Goal: Task Accomplishment & Management: Manage account settings

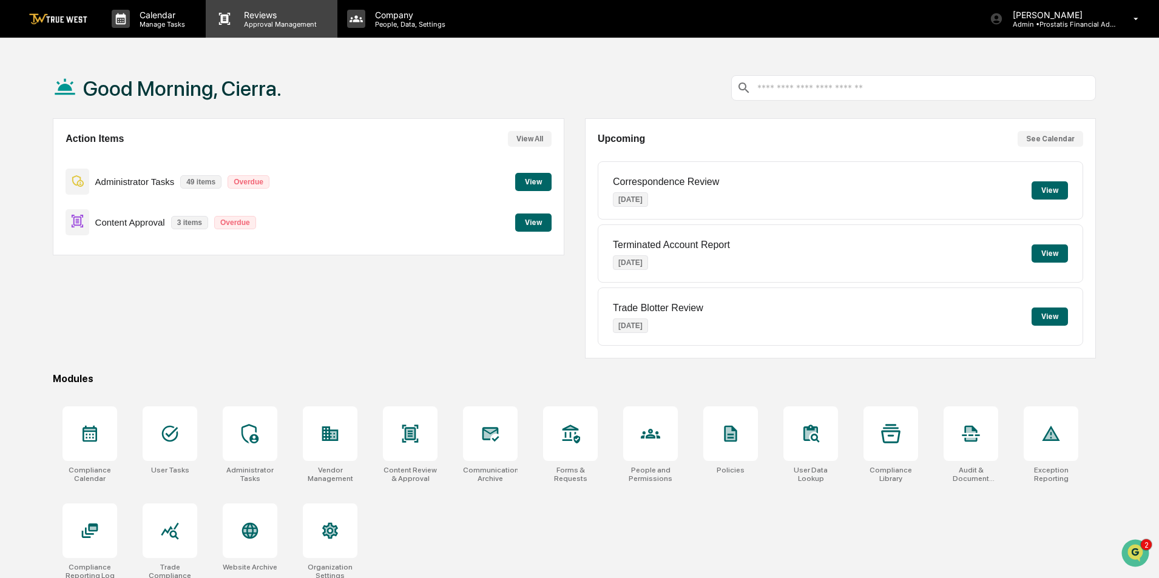
click at [291, 24] on p "Approval Management" at bounding box center [278, 24] width 89 height 8
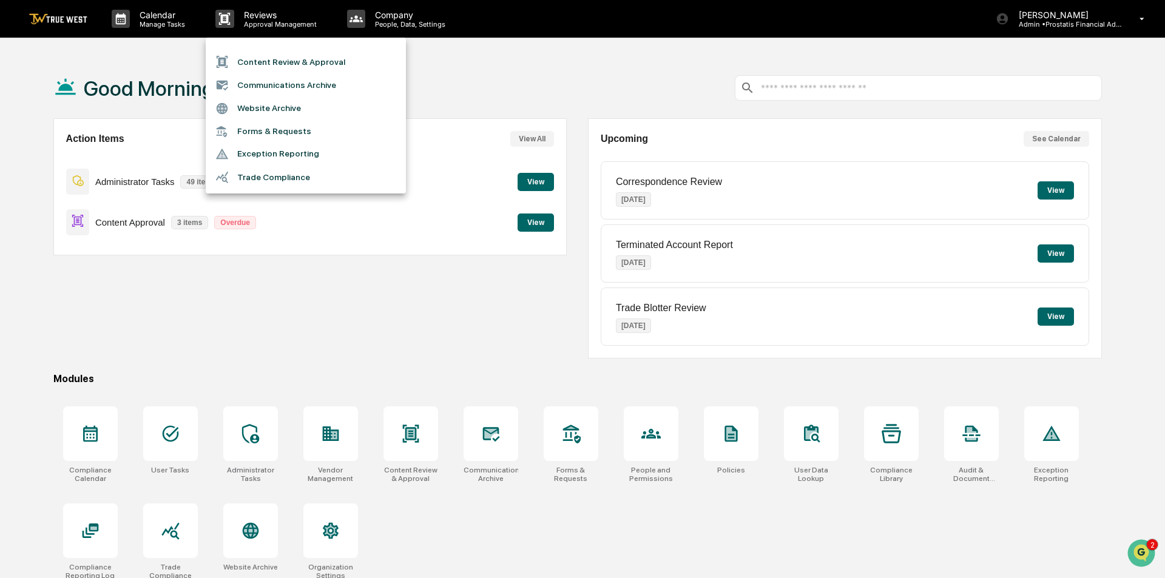
click at [313, 62] on li "Content Review & Approval" at bounding box center [306, 61] width 200 height 23
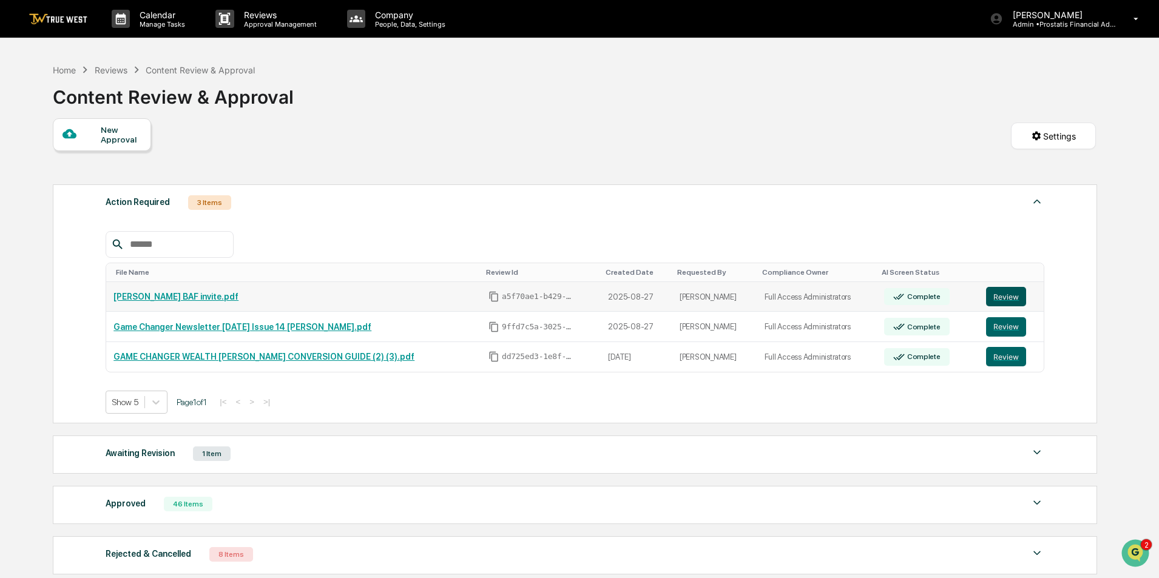
click at [1006, 296] on button "Review" at bounding box center [1006, 296] width 40 height 19
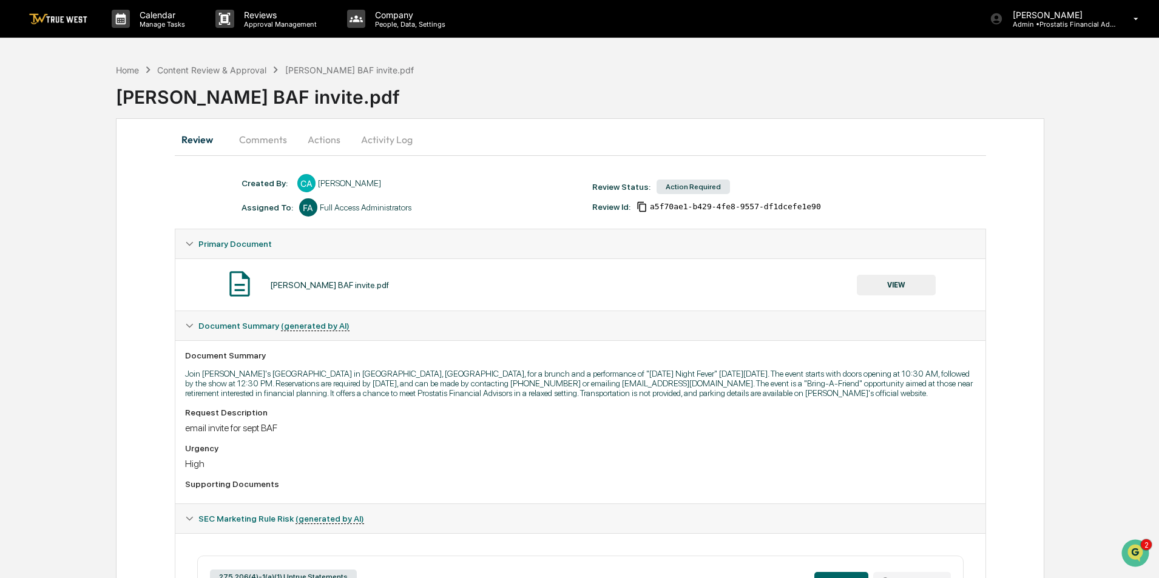
click at [182, 63] on div "Home Content Review & Approval Tobys BAF invite.pdf" at bounding box center [265, 69] width 298 height 13
click at [183, 73] on div "Content Review & Approval" at bounding box center [211, 70] width 109 height 10
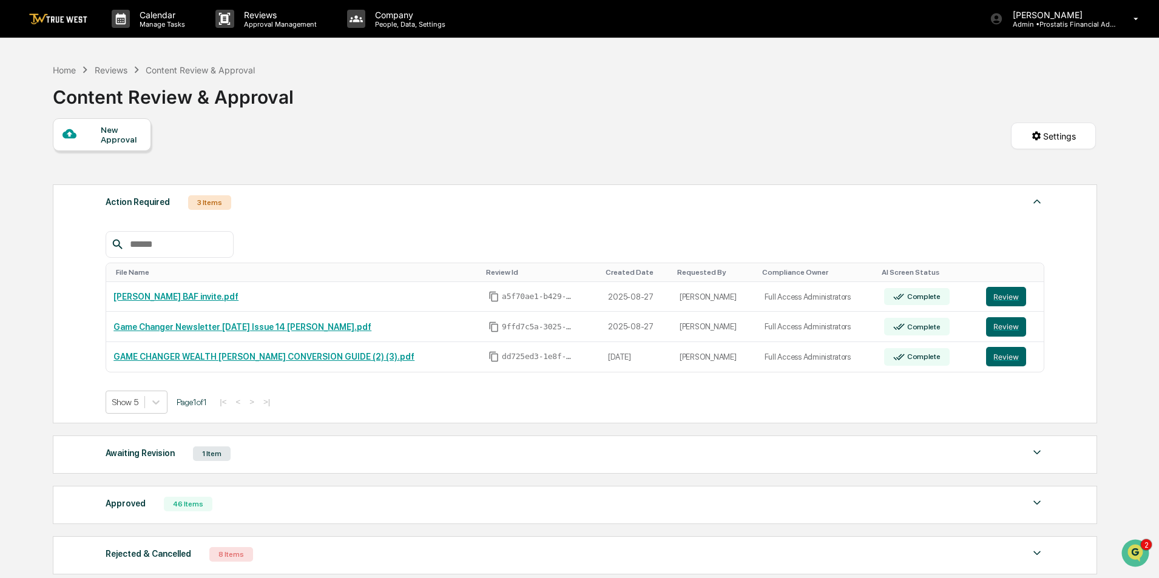
scroll to position [106, 0]
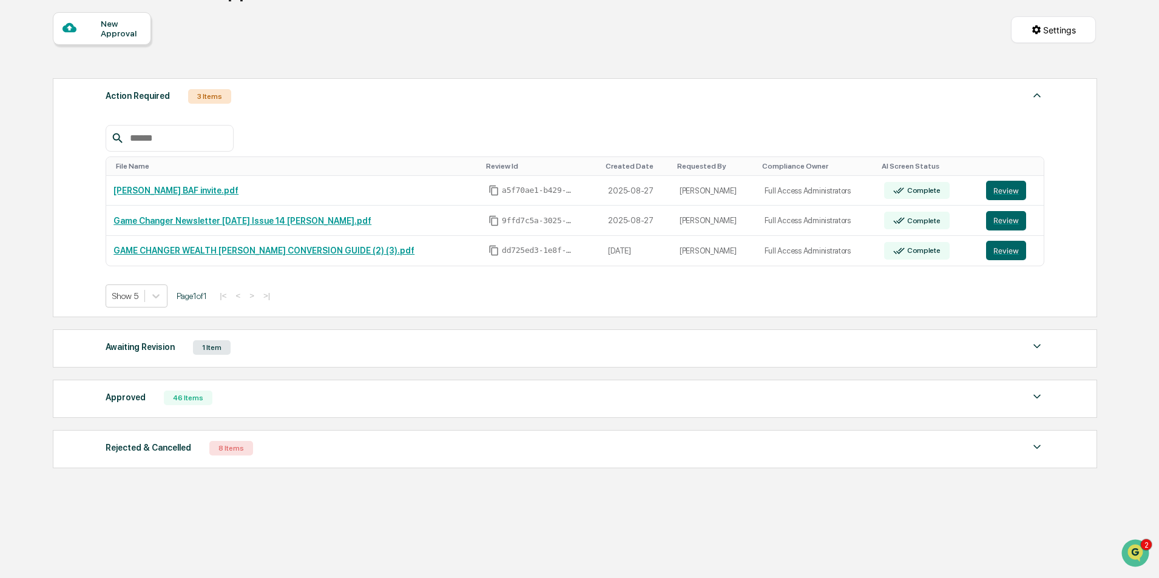
click at [282, 403] on div "Approved 46 Items" at bounding box center [575, 398] width 939 height 17
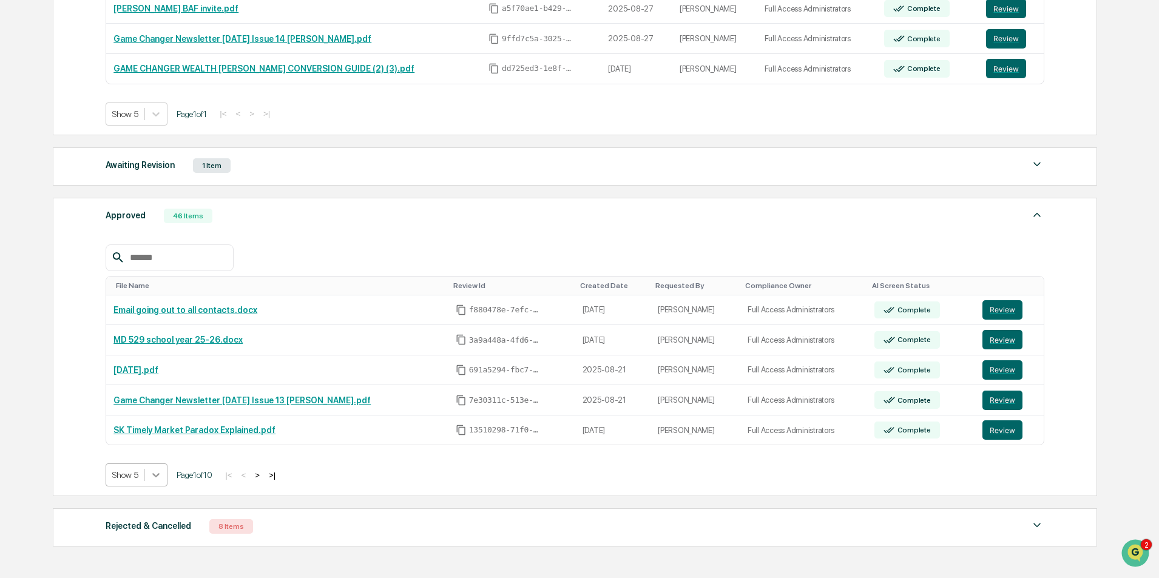
scroll to position [308, 0]
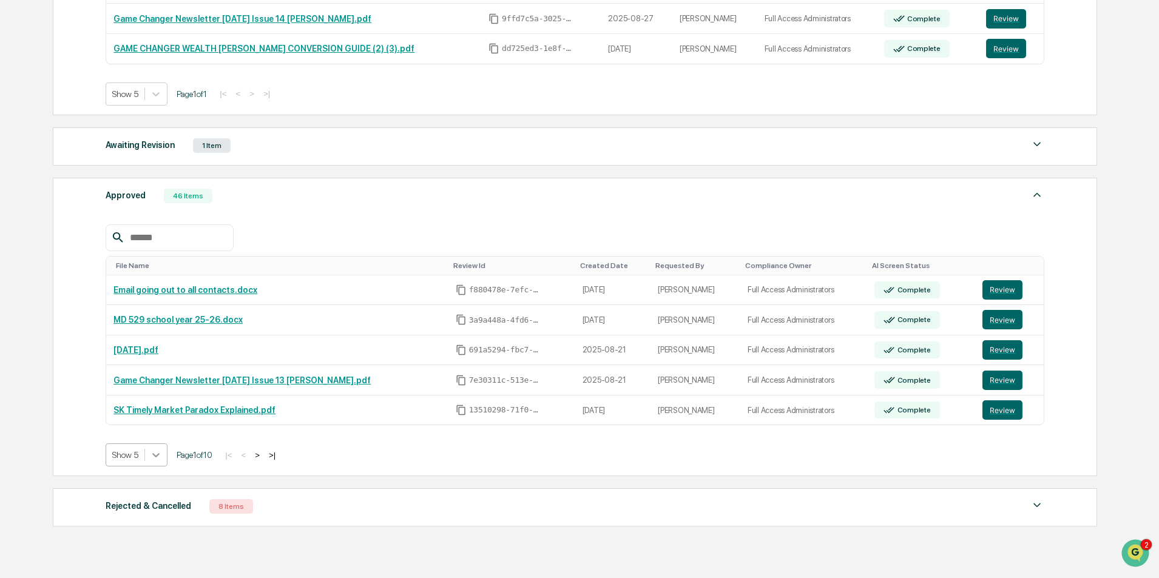
click at [157, 473] on body "Calendar Manage Tasks Reviews Approval Management Company People, Data, Setting…" at bounding box center [579, 165] width 1159 height 946
click at [138, 540] on div "Show 50" at bounding box center [137, 541] width 63 height 19
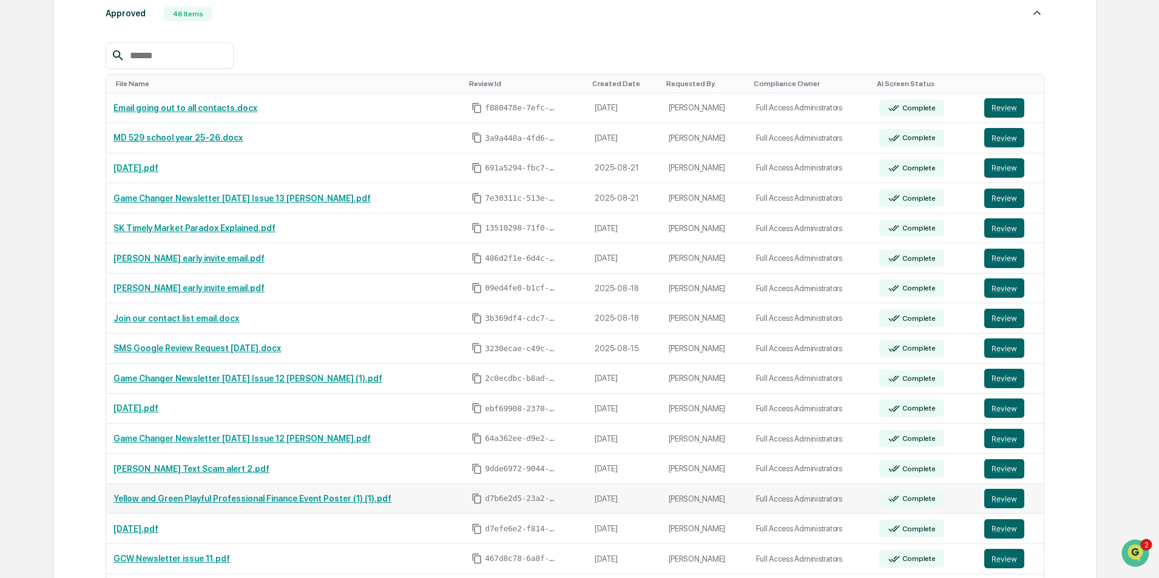
scroll to position [551, 0]
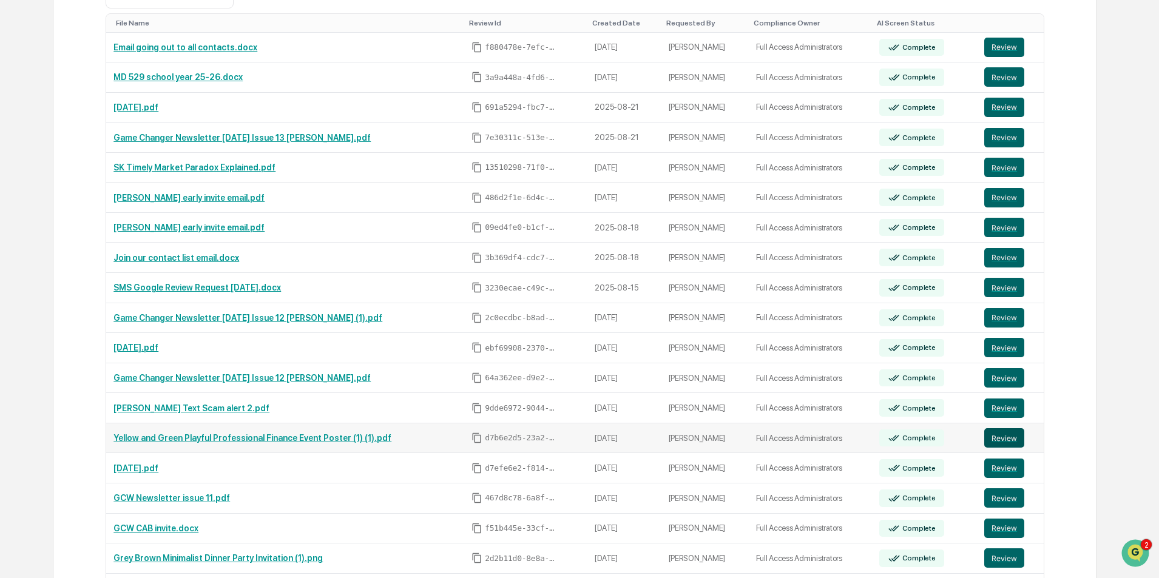
click at [1004, 439] on button "Review" at bounding box center [1004, 437] width 40 height 19
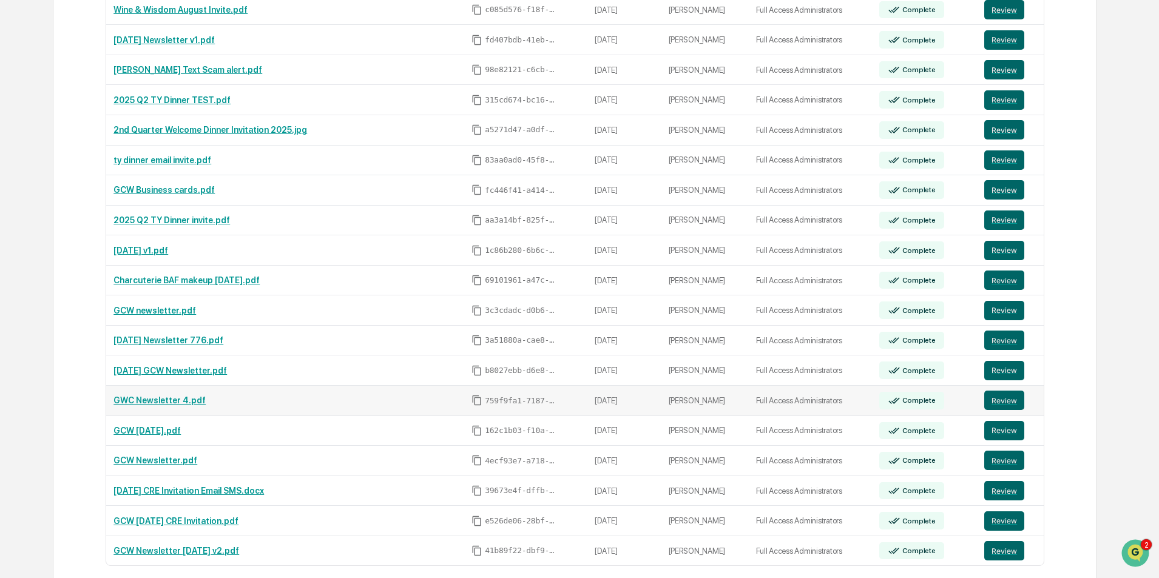
scroll to position [1461, 0]
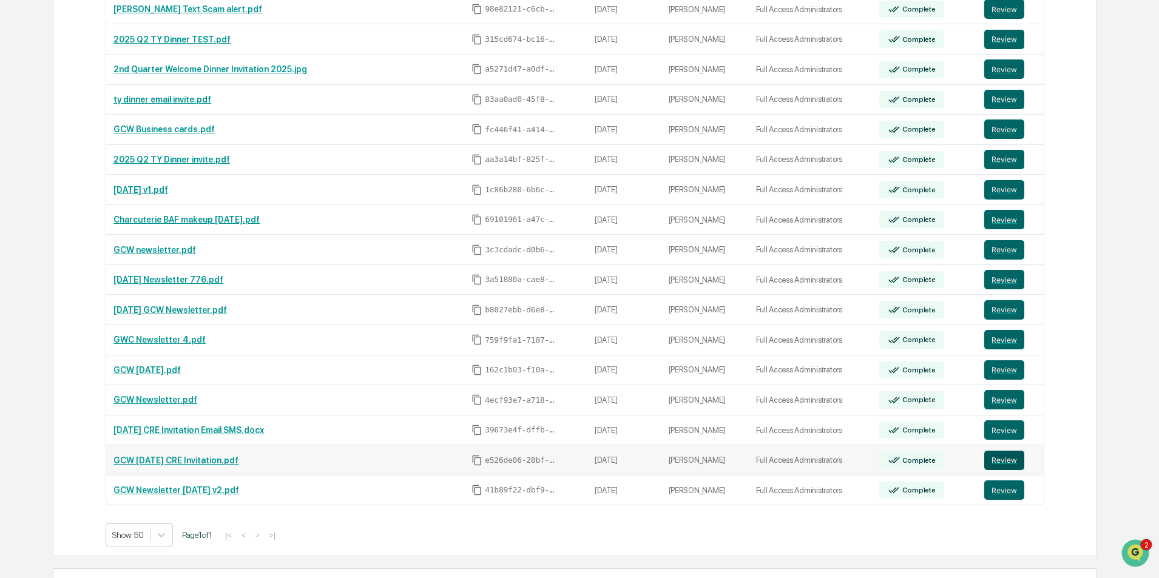
click at [1006, 463] on button "Review" at bounding box center [1004, 460] width 40 height 19
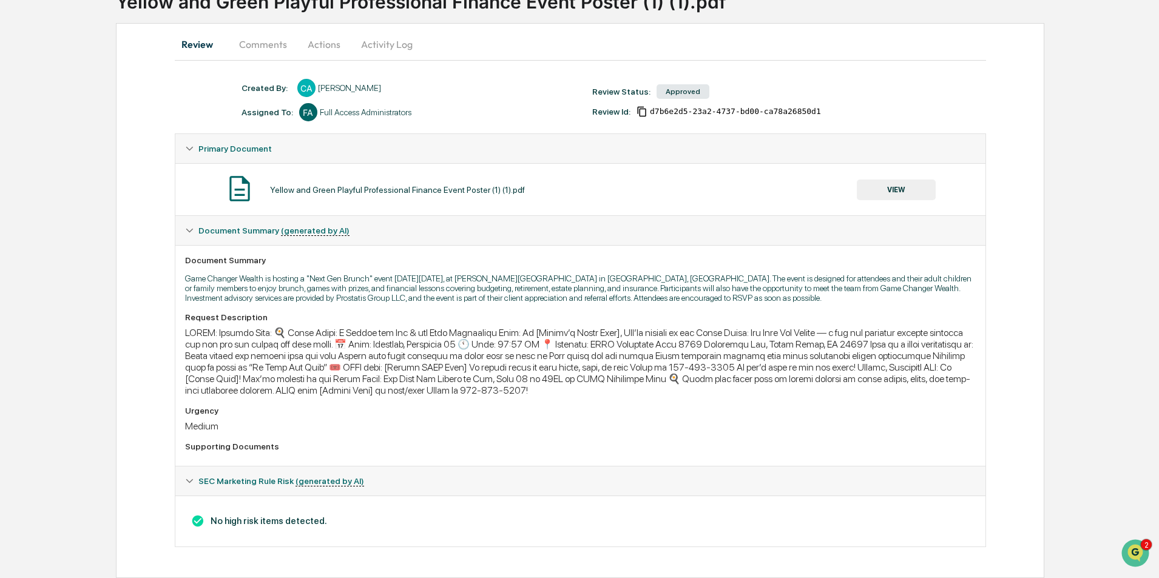
click at [893, 182] on button "VIEW" at bounding box center [896, 190] width 79 height 21
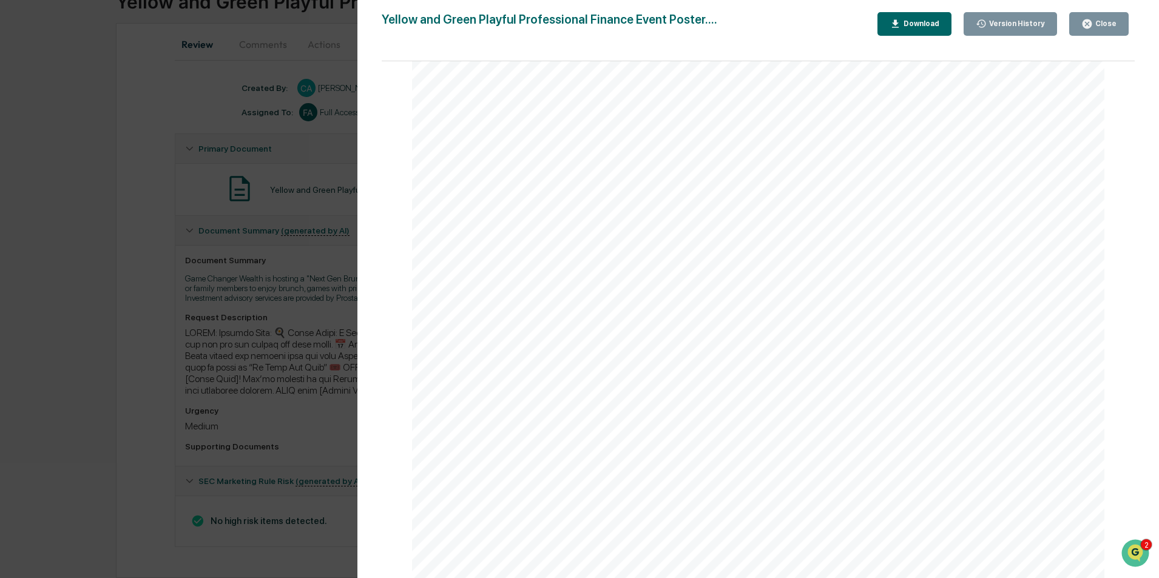
scroll to position [9, 0]
click at [1109, 25] on div "Close" at bounding box center [1105, 23] width 24 height 8
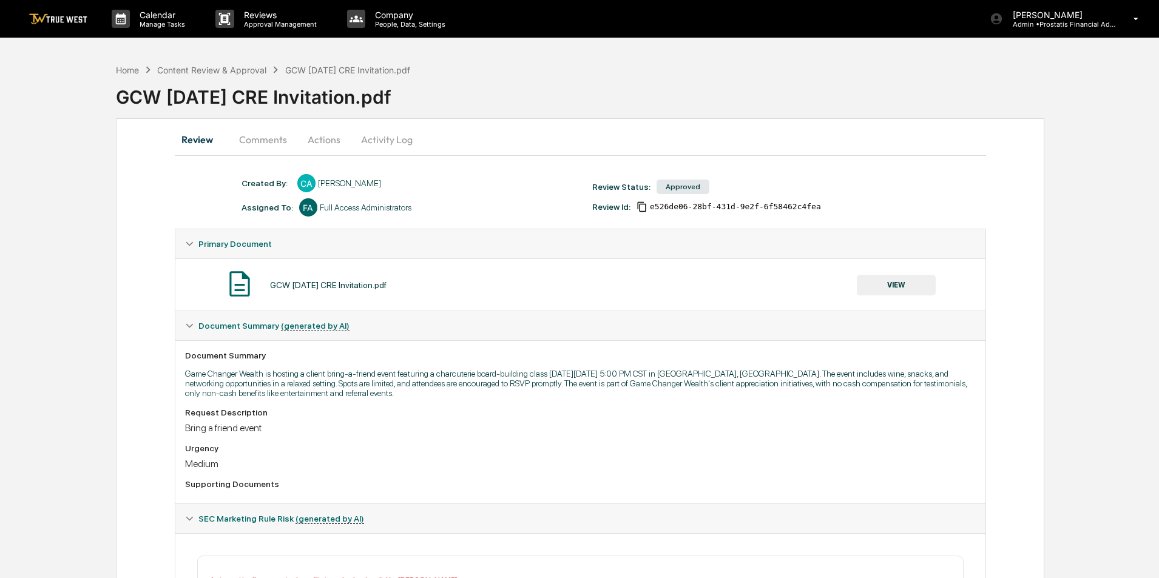
click at [884, 286] on button "VIEW" at bounding box center [896, 285] width 79 height 21
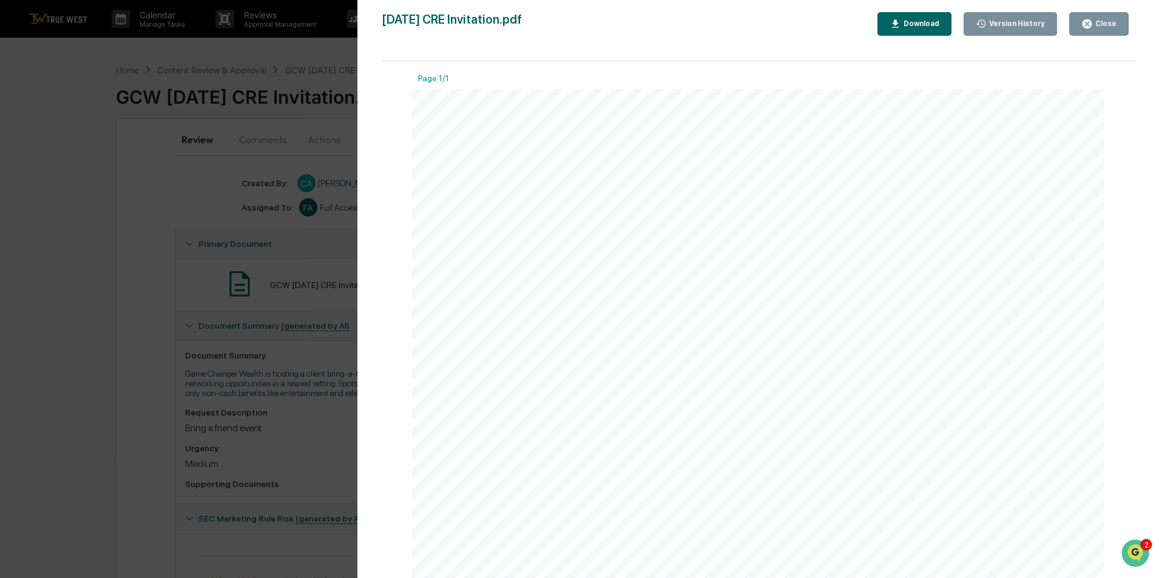
scroll to position [407, 0]
click at [1092, 25] on icon "button" at bounding box center [1087, 23] width 9 height 9
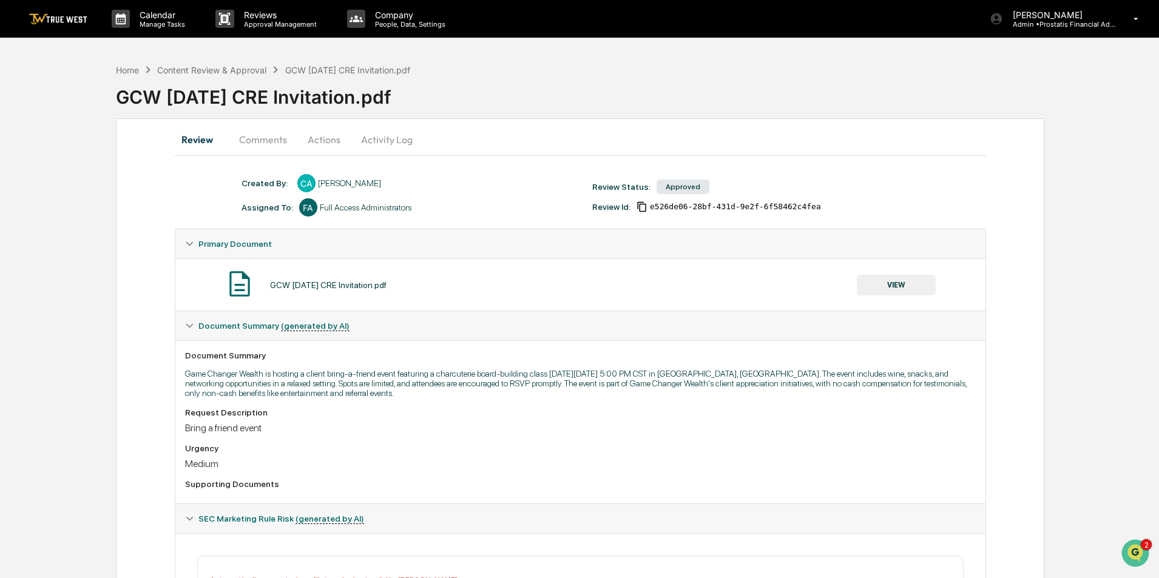
scroll to position [283, 0]
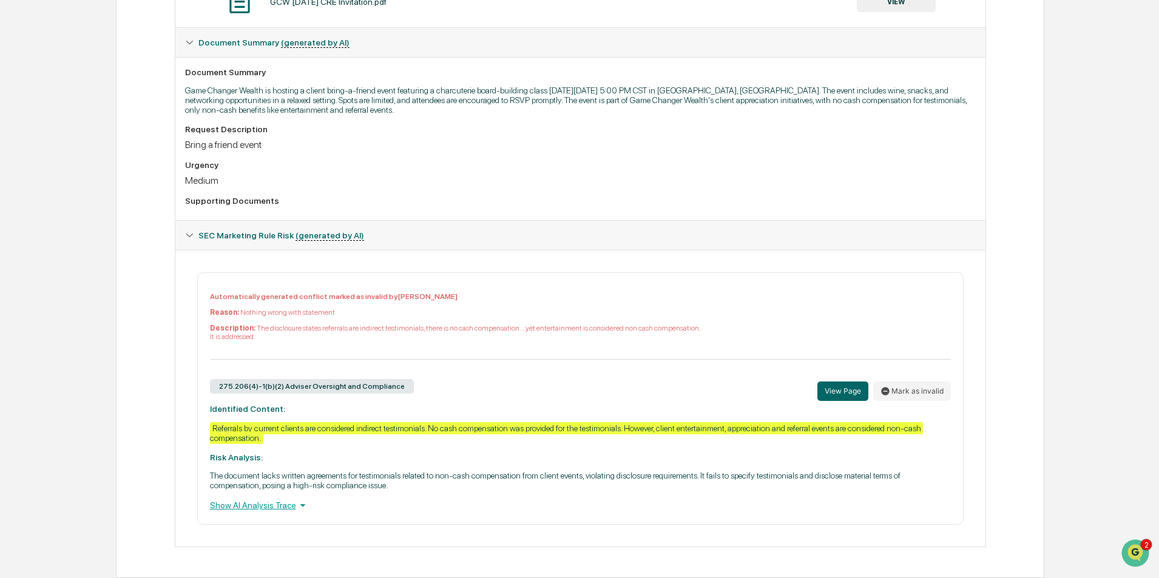
click at [296, 504] on icon at bounding box center [302, 505] width 13 height 13
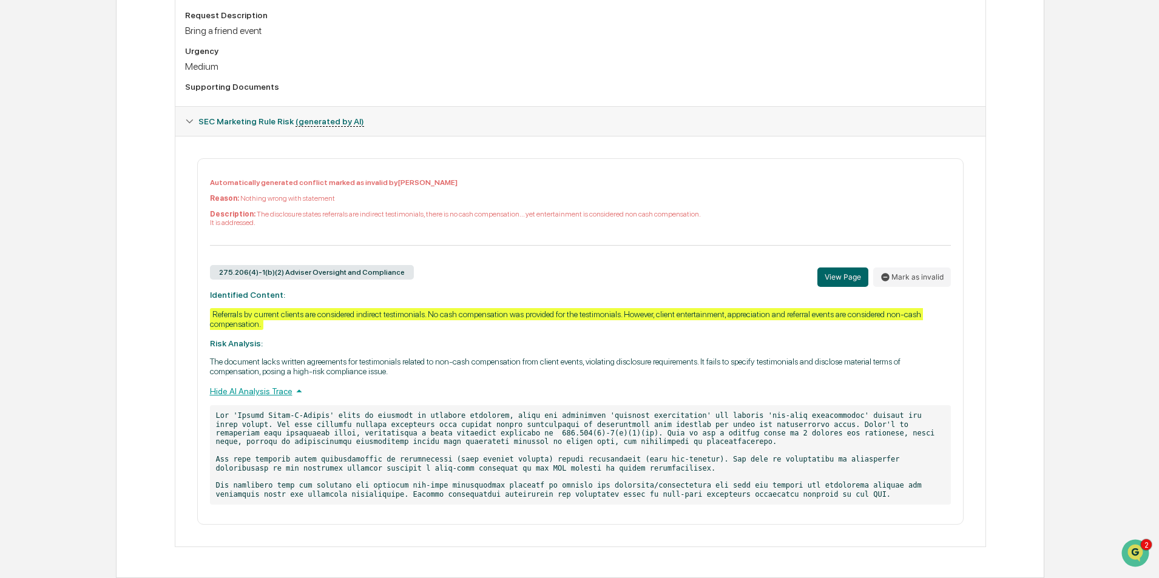
scroll to position [0, 0]
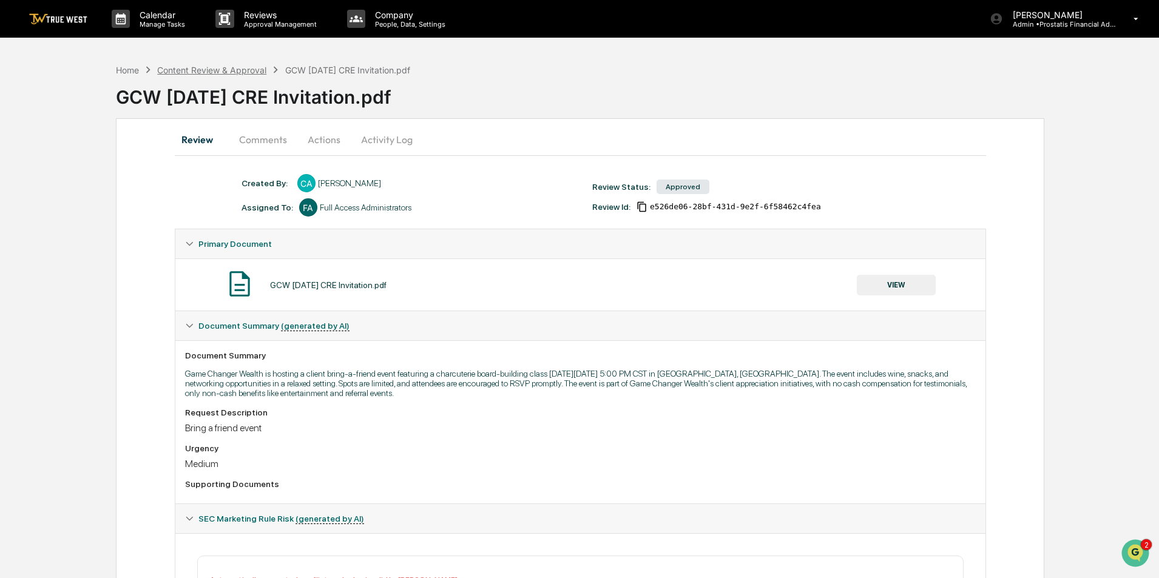
click at [193, 73] on div "Content Review & Approval" at bounding box center [211, 70] width 109 height 10
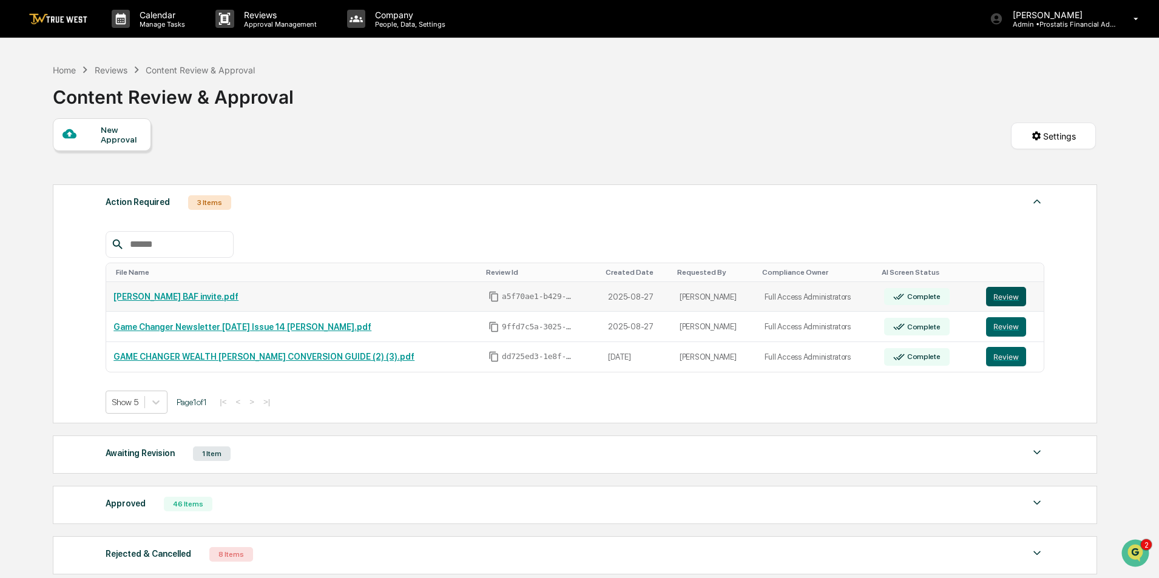
click at [1005, 300] on button "Review" at bounding box center [1006, 296] width 40 height 19
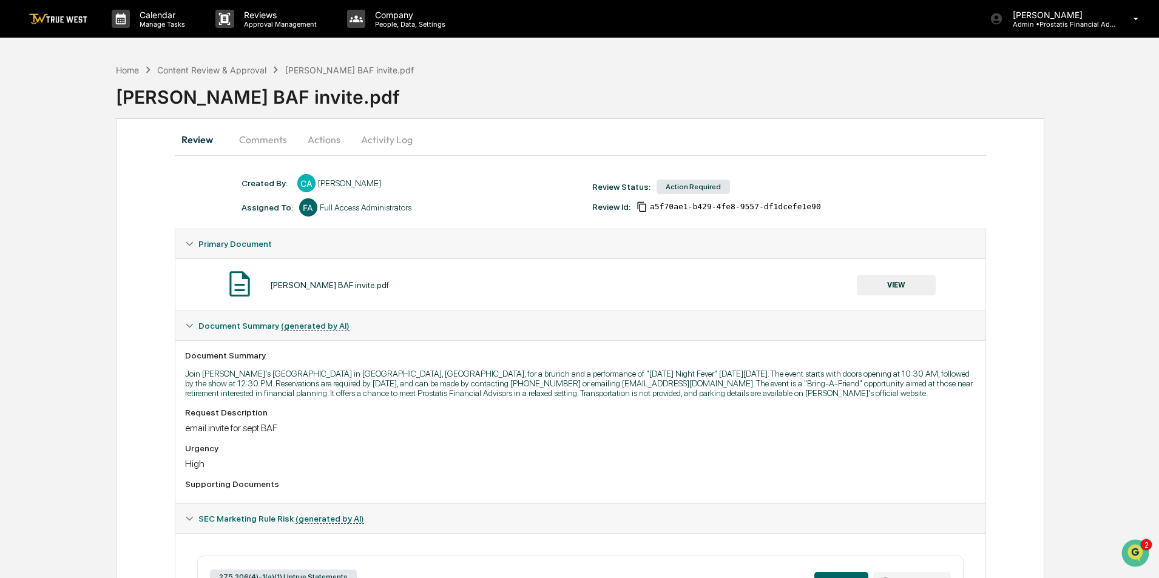
click at [898, 286] on button "VIEW" at bounding box center [896, 285] width 79 height 21
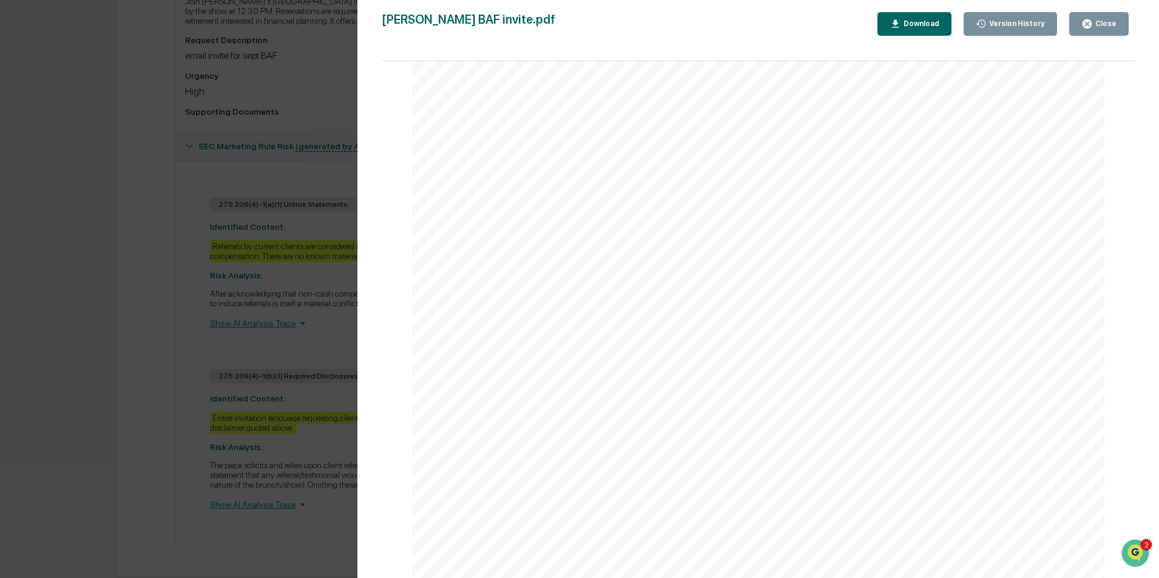
scroll to position [858, 0]
drag, startPoint x: 701, startPoint y: 428, endPoint x: 571, endPoint y: 408, distance: 131.9
drag, startPoint x: 493, startPoint y: 401, endPoint x: 510, endPoint y: 406, distance: 17.3
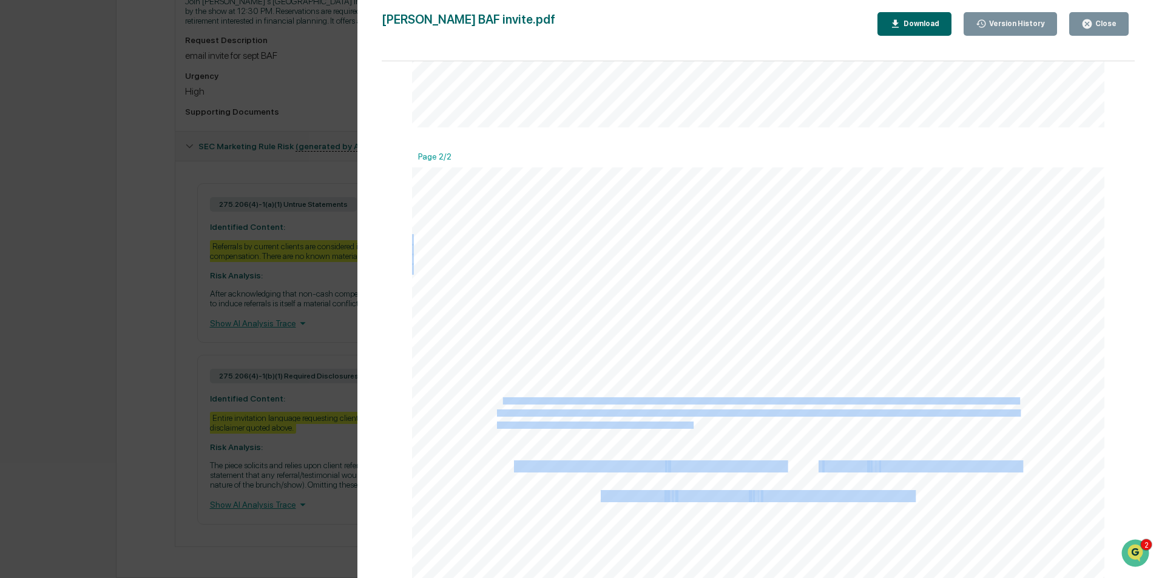
drag, startPoint x: 694, startPoint y: 429, endPoint x: 499, endPoint y: 405, distance: 196.3
click at [1105, 21] on div "Close" at bounding box center [1105, 23] width 24 height 8
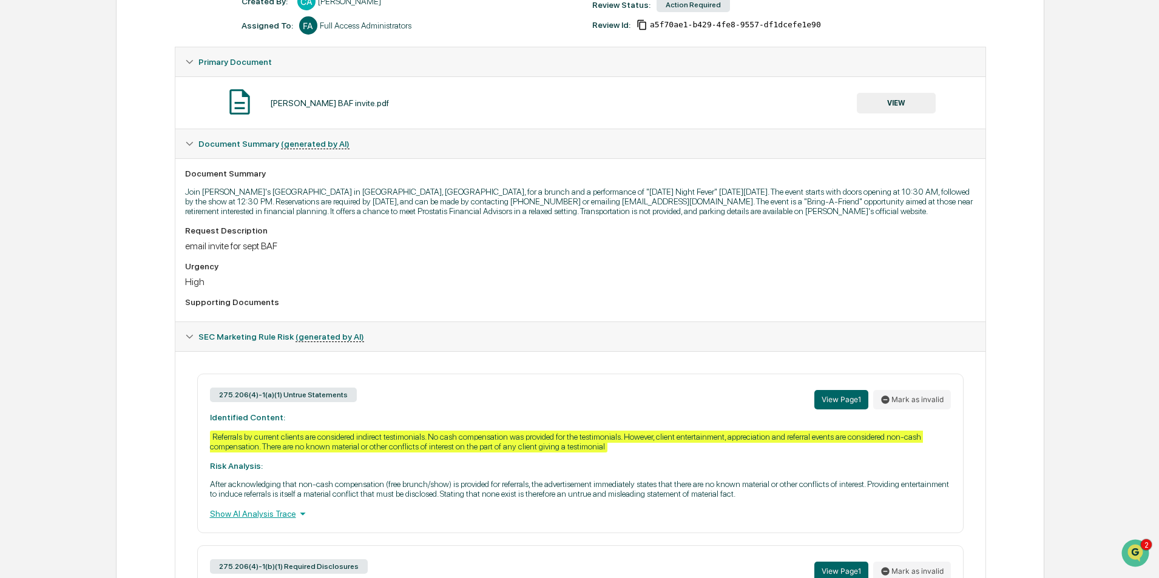
scroll to position [303, 0]
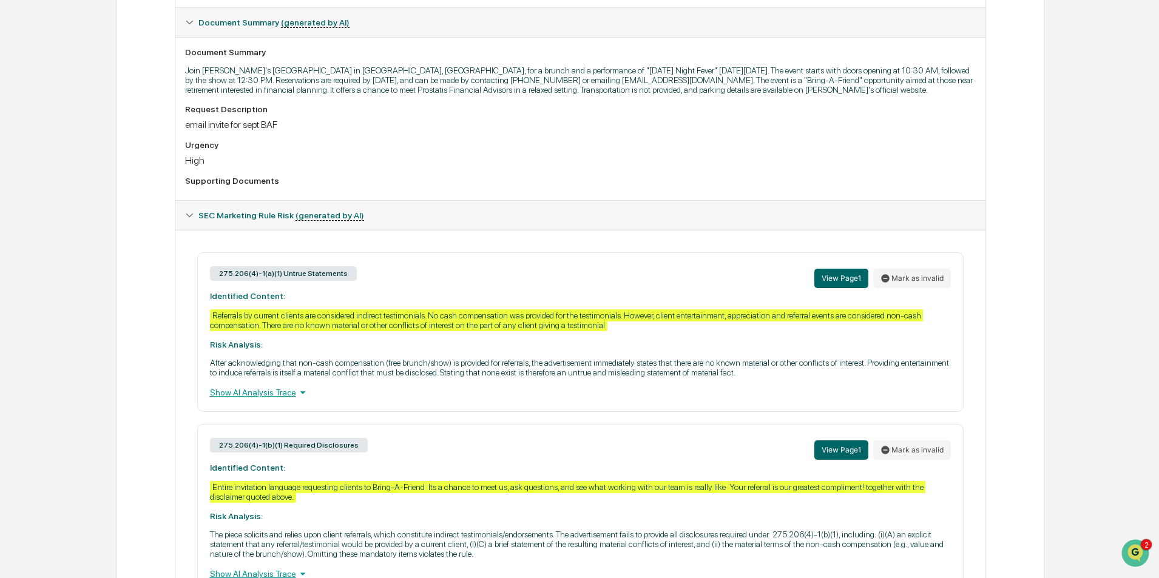
click at [550, 334] on div "275.206(4)-1(a)(1) Untrue Statements View Page 1 Mark as invalid Identified Con…" at bounding box center [580, 332] width 767 height 160
click at [296, 391] on icon at bounding box center [302, 392] width 13 height 13
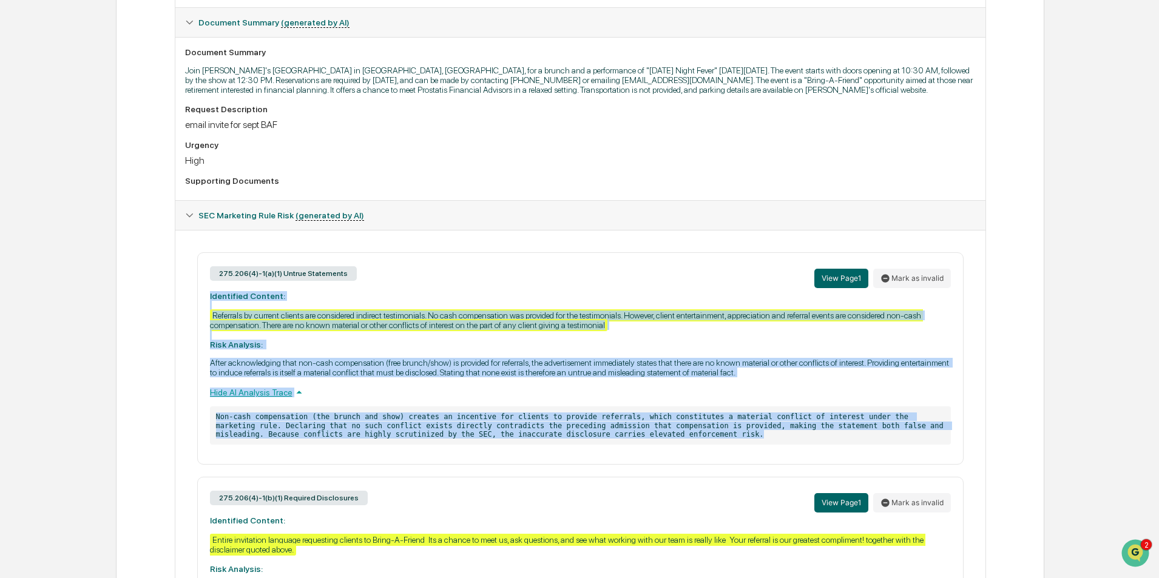
drag, startPoint x: 604, startPoint y: 435, endPoint x: 206, endPoint y: 299, distance: 420.9
click at [206, 299] on div "275.206(4)-1(a)(1) Untrue Statements View Page 1 Mark as invalid Identified Con…" at bounding box center [580, 358] width 767 height 212
copy div "Identified Content: Referrals by current clients are considered indirect testim…"
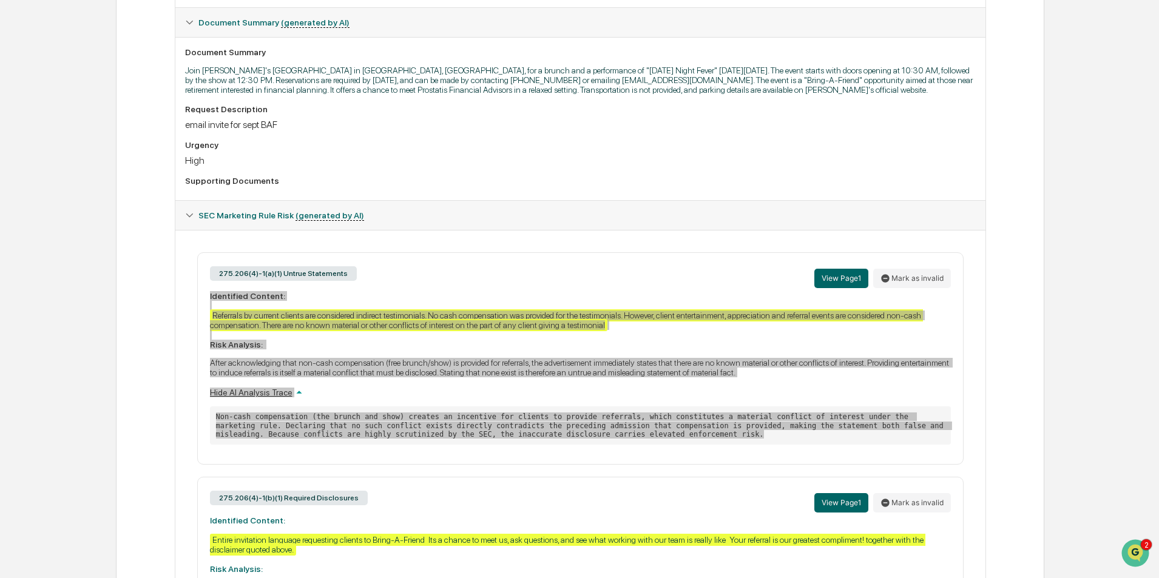
scroll to position [425, 0]
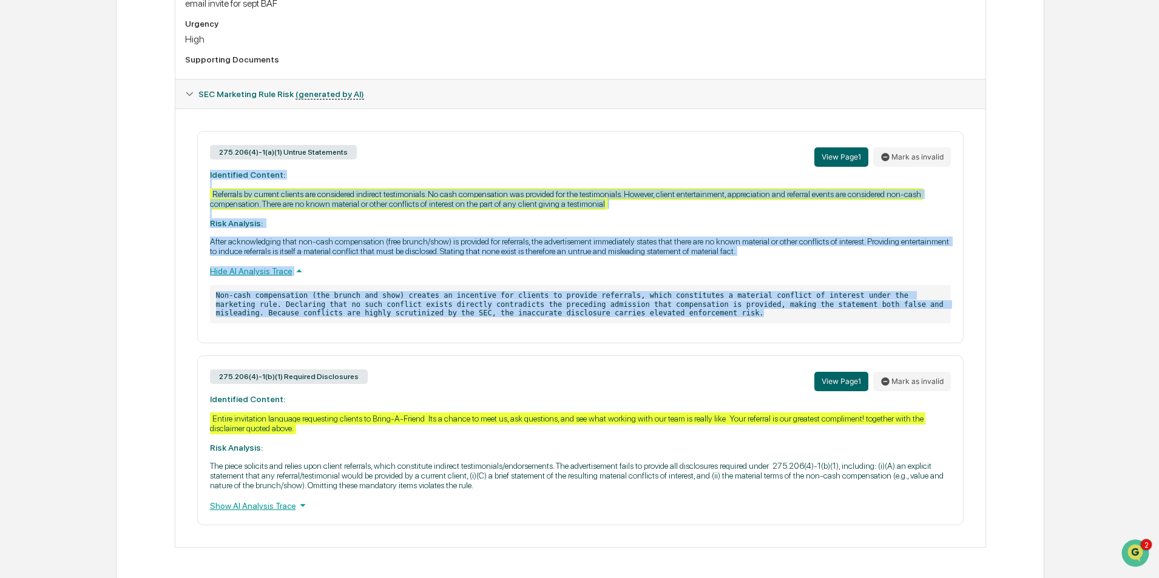
click at [296, 504] on icon at bounding box center [302, 505] width 13 height 13
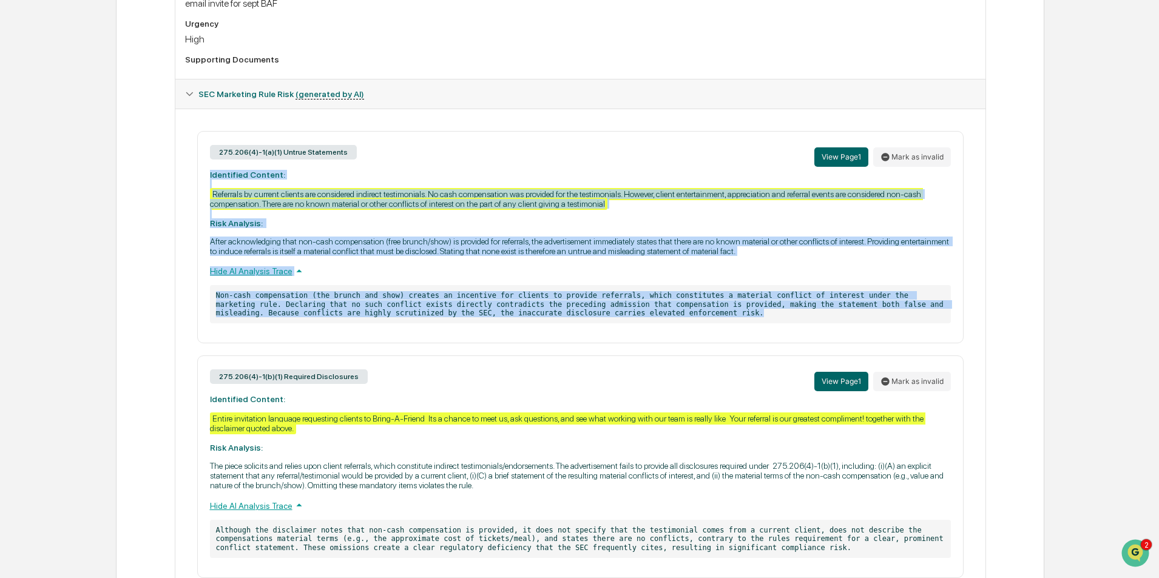
scroll to position [478, 0]
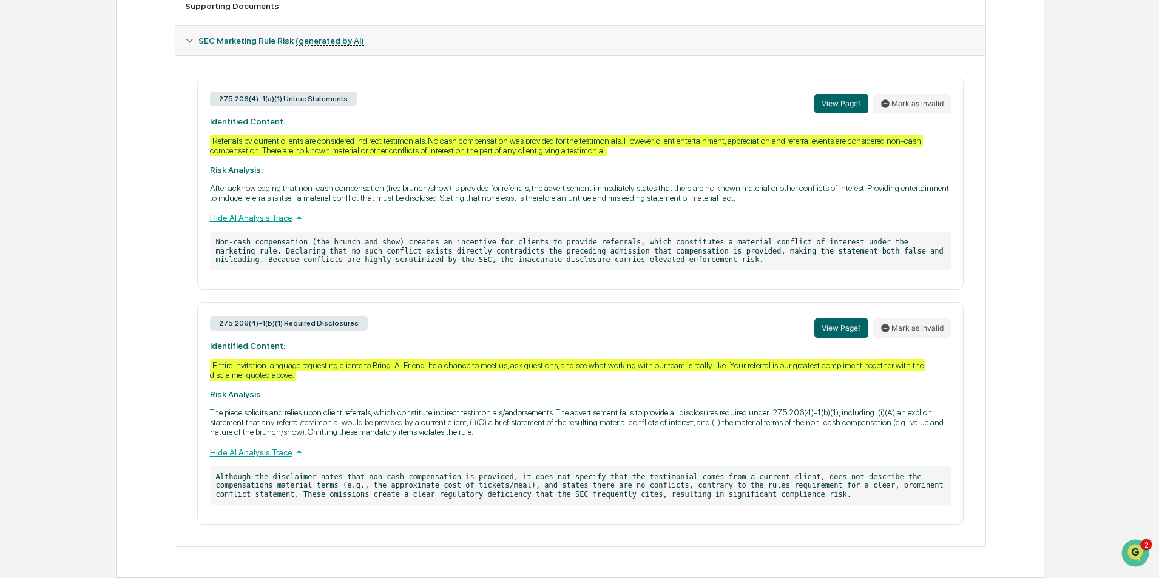
click at [743, 491] on p "Although the disclaimer notes that non-cash compensation is provided, it does n…" at bounding box center [580, 486] width 741 height 38
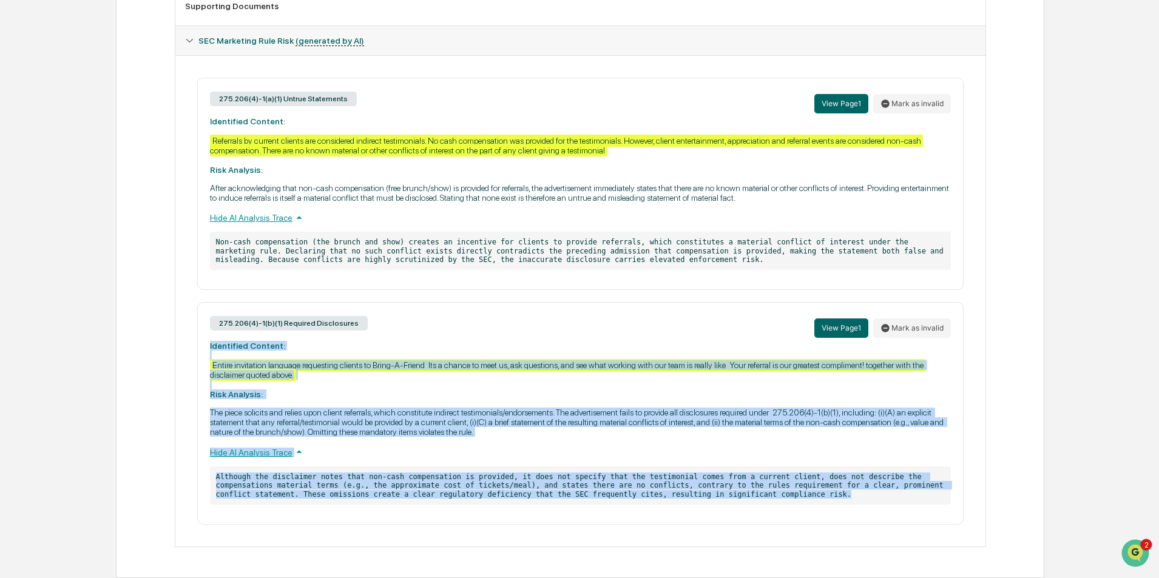
drag, startPoint x: 688, startPoint y: 495, endPoint x: 203, endPoint y: 351, distance: 505.8
click at [203, 351] on div "275.206(4)-1(b)(1) Required Disclosures View Page 1 Mark as invalid Identified …" at bounding box center [580, 413] width 767 height 222
copy div "Identified Content: Entire invitation language requesting clients to Bring-A-Fr…"
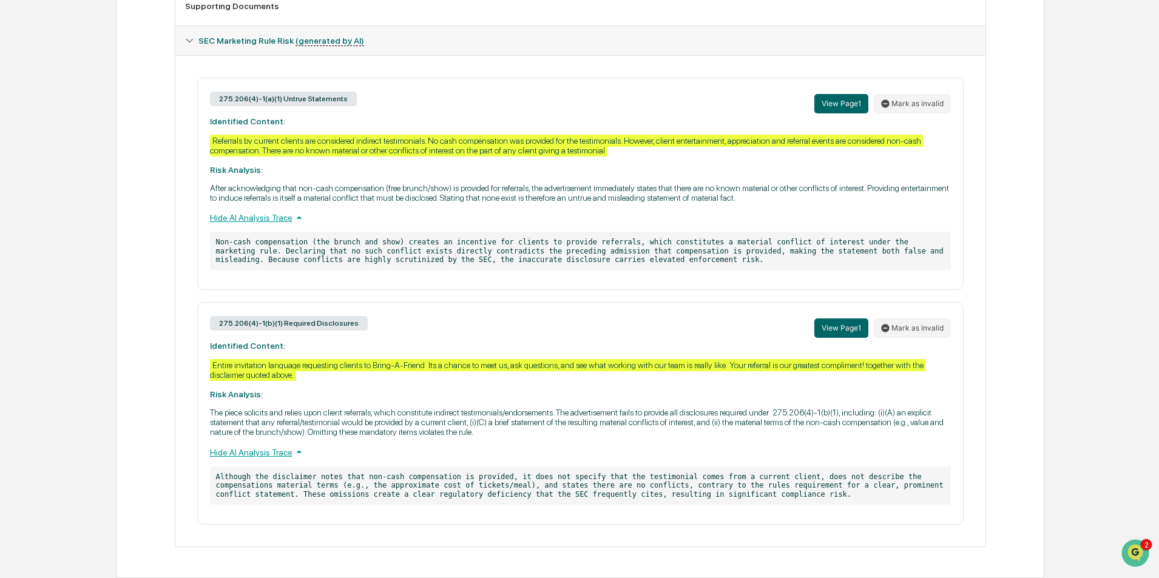
drag, startPoint x: 1068, startPoint y: 177, endPoint x: 1062, endPoint y: 179, distance: 6.3
click at [1065, 179] on div "Home Content Review & Approval Tobys BAF invite.pdf Tobys BAF invite.pdf Review…" at bounding box center [579, 78] width 1159 height 999
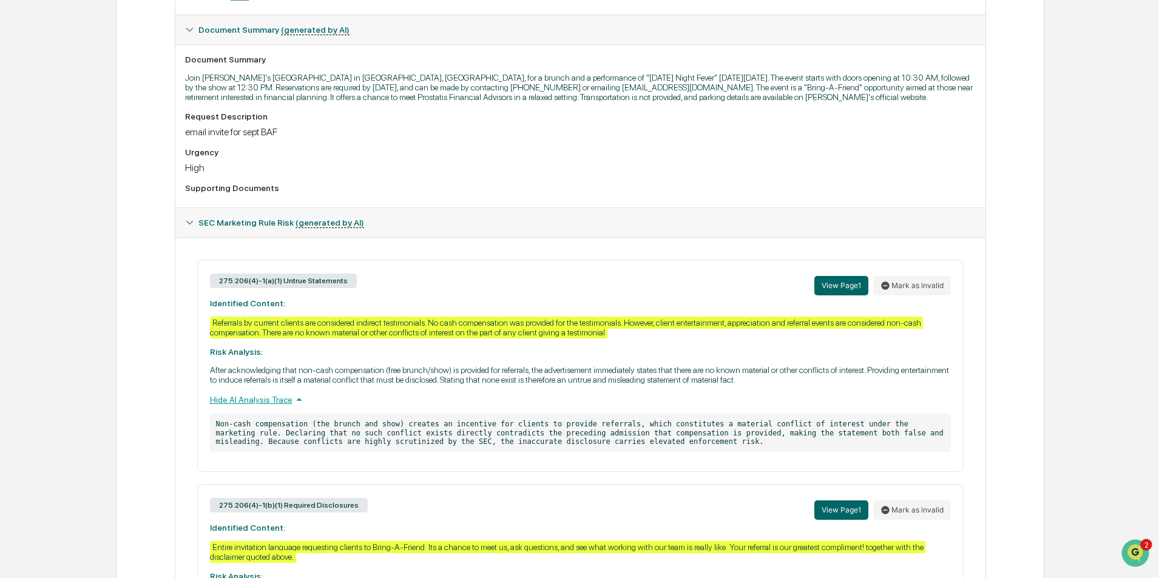
scroll to position [0, 0]
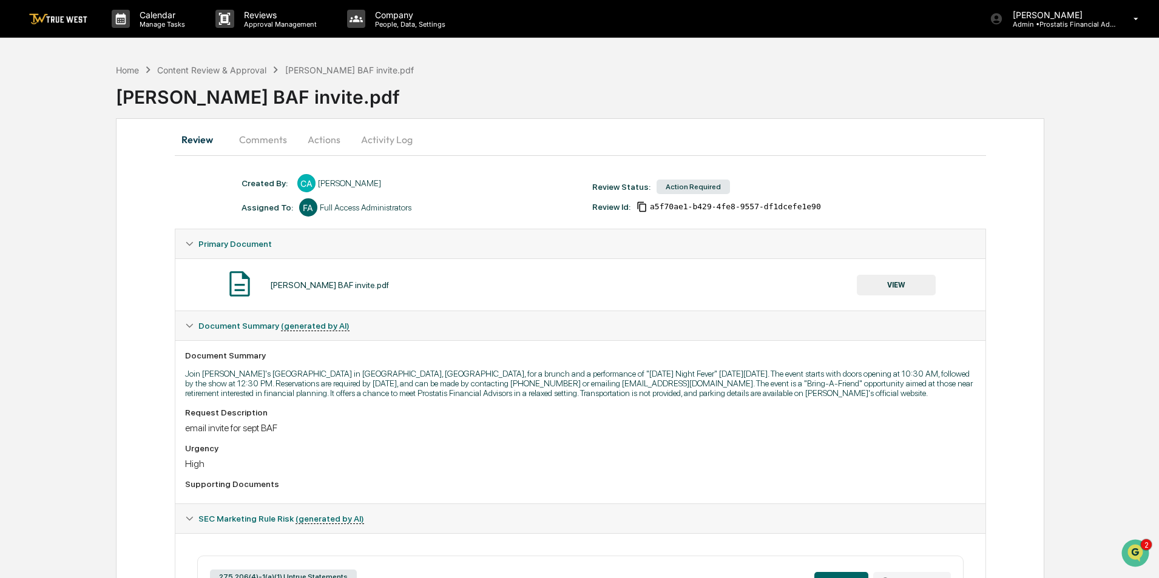
click at [392, 140] on button "Activity Log" at bounding box center [386, 139] width 71 height 29
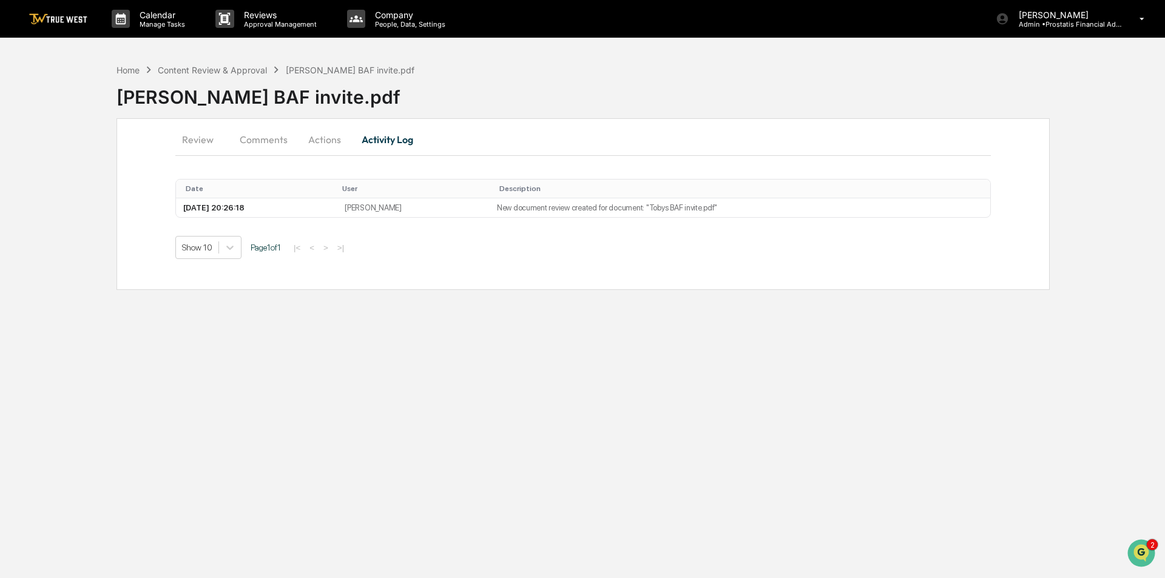
click at [337, 136] on button "Actions" at bounding box center [324, 139] width 55 height 29
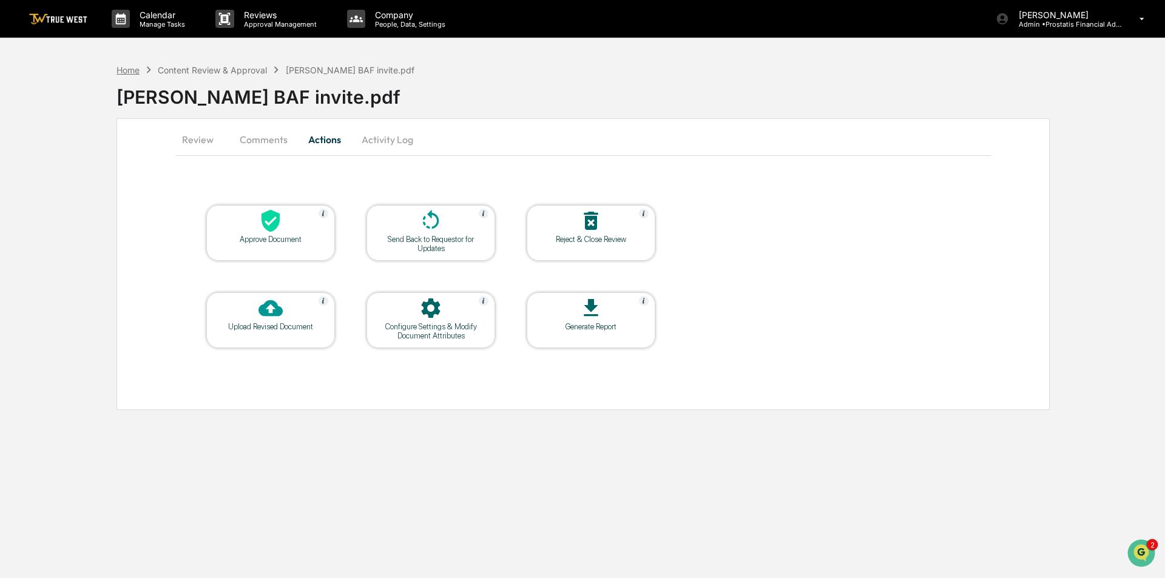
click at [137, 70] on div "Home" at bounding box center [128, 70] width 23 height 10
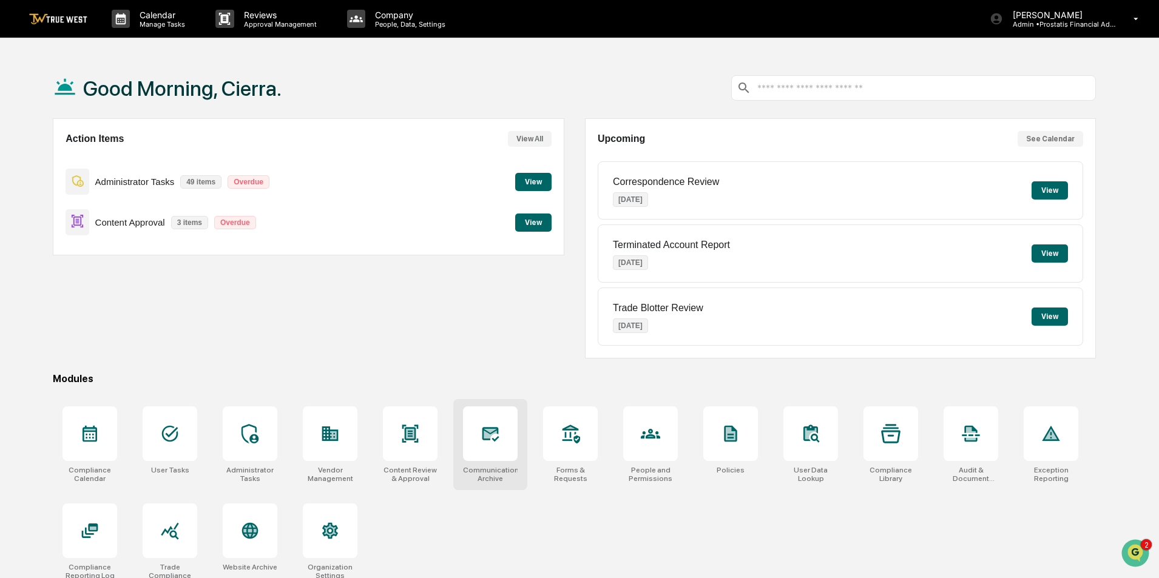
click at [499, 439] on icon at bounding box center [490, 433] width 19 height 19
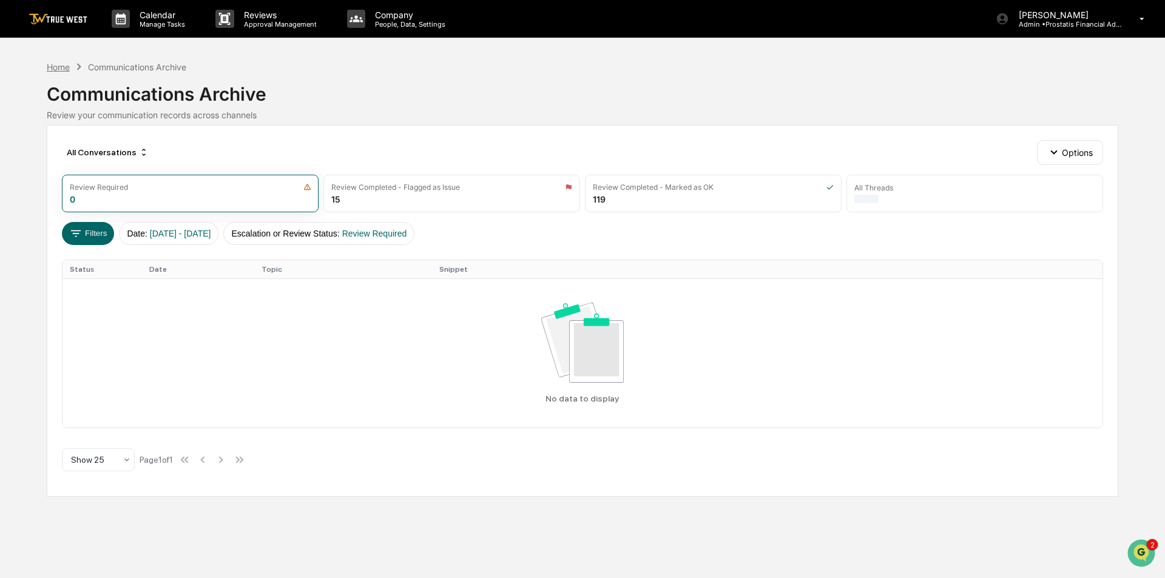
click at [63, 69] on div "Home" at bounding box center [58, 67] width 23 height 10
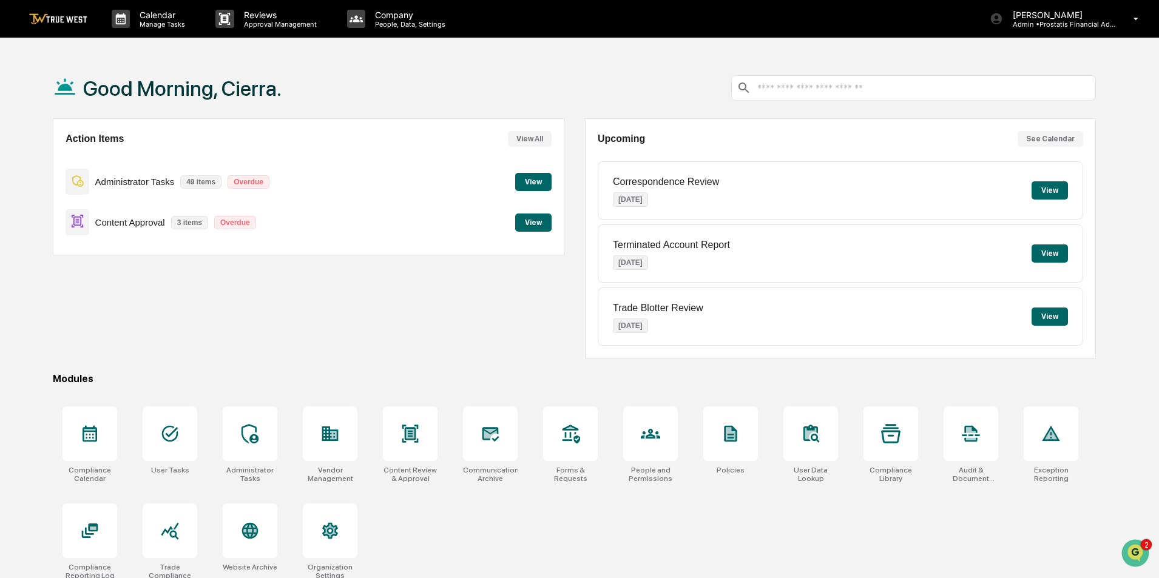
click at [527, 223] on button "View" at bounding box center [533, 223] width 36 height 18
click at [536, 220] on button "View" at bounding box center [533, 223] width 36 height 18
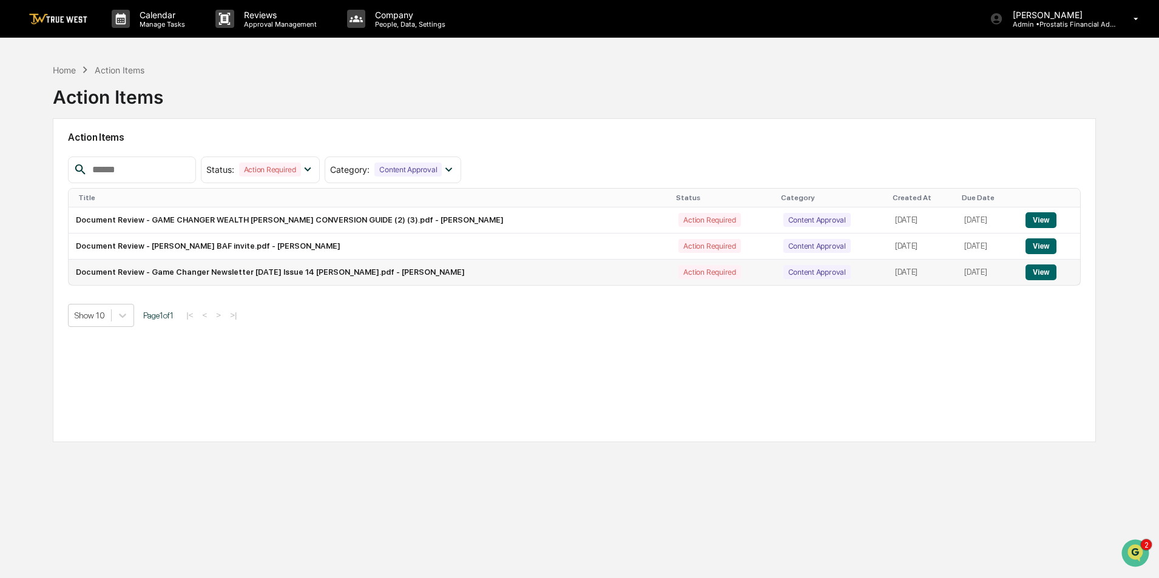
click at [1035, 274] on button "View" at bounding box center [1041, 273] width 31 height 16
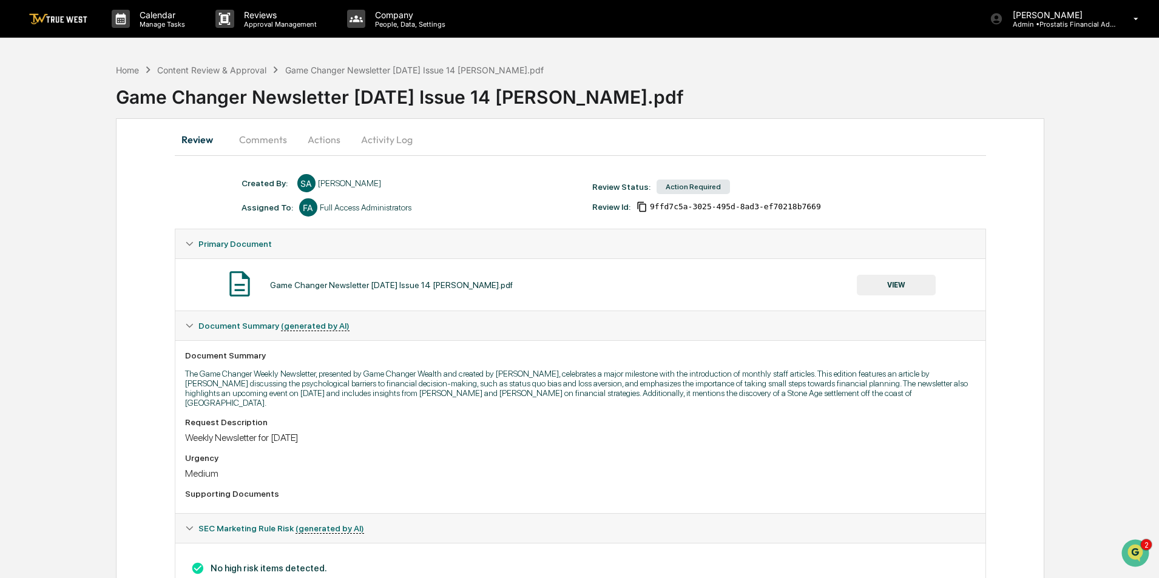
scroll to position [38, 0]
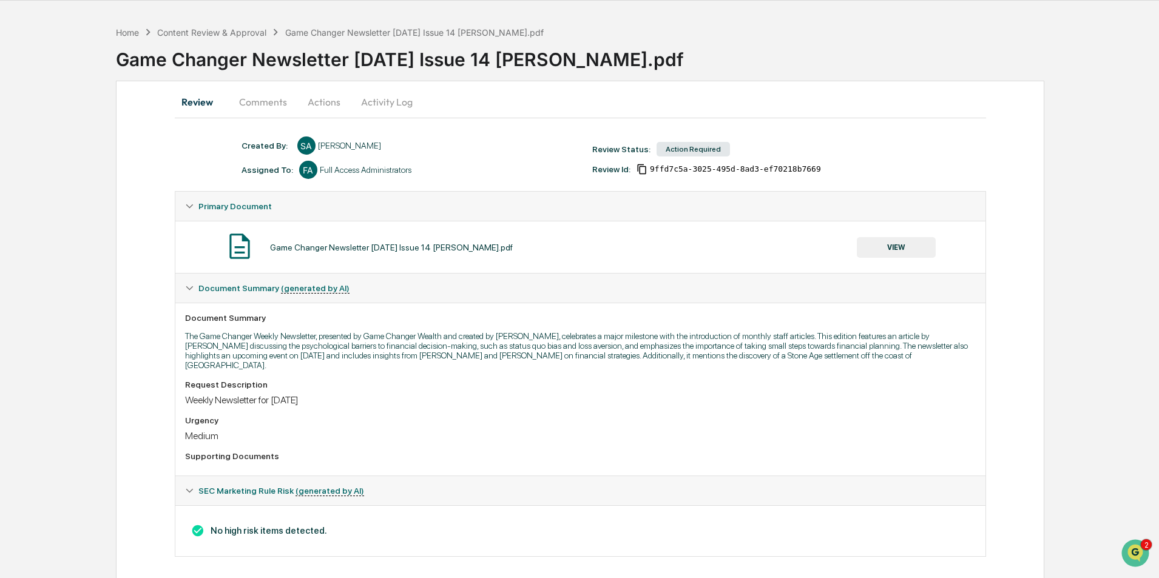
click at [898, 246] on button "VIEW" at bounding box center [896, 247] width 79 height 21
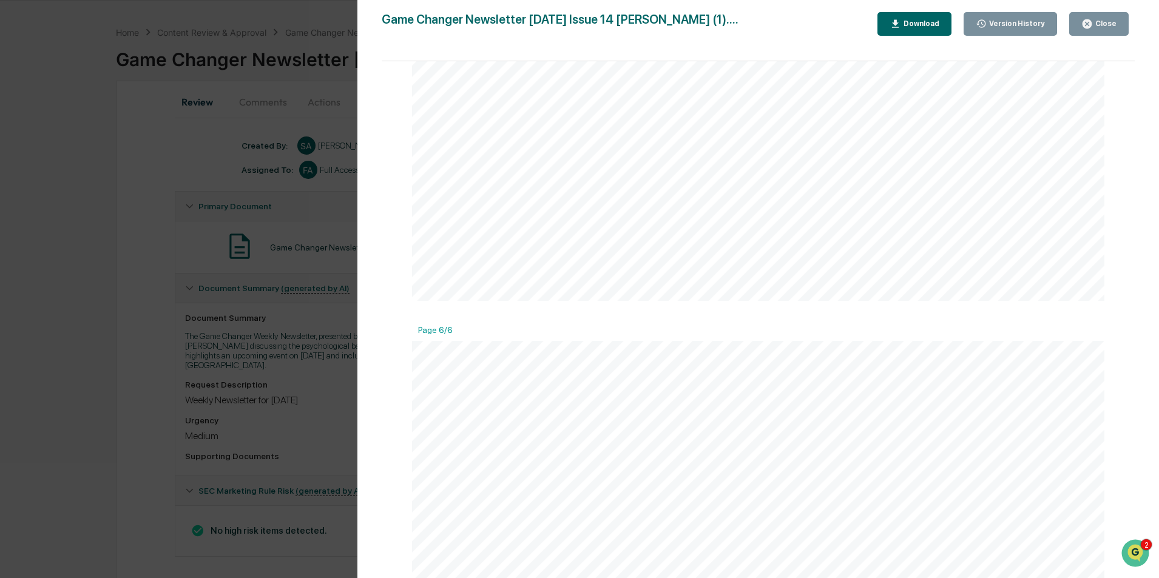
scroll to position [4066, 0]
drag, startPoint x: 1109, startPoint y: 21, endPoint x: 496, endPoint y: 231, distance: 648.2
click at [1109, 21] on div "Close" at bounding box center [1105, 23] width 24 height 8
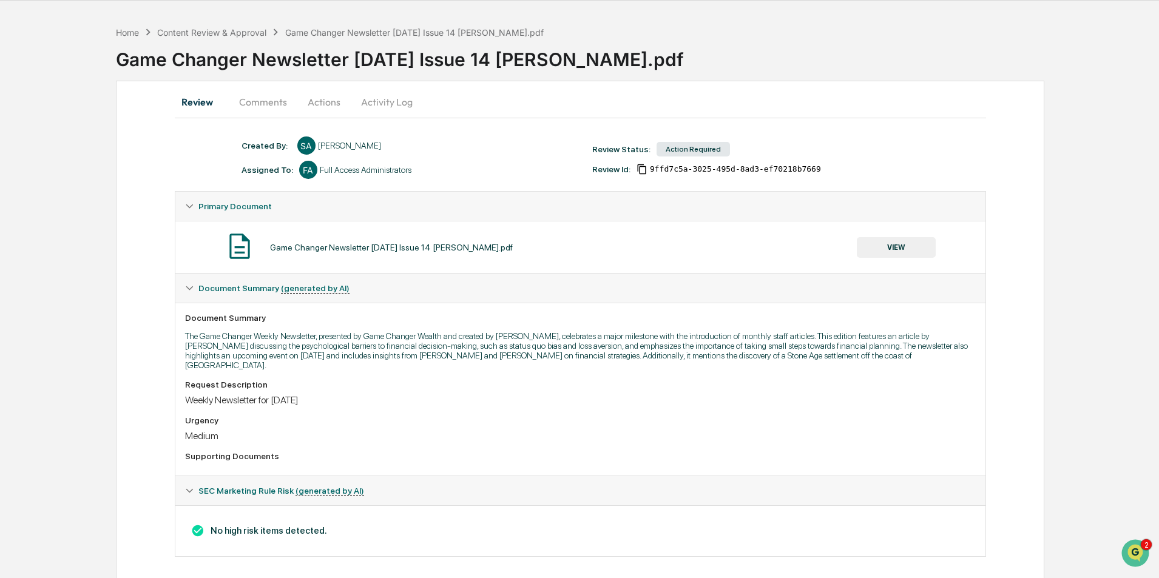
click at [392, 106] on button "Activity Log" at bounding box center [386, 101] width 71 height 29
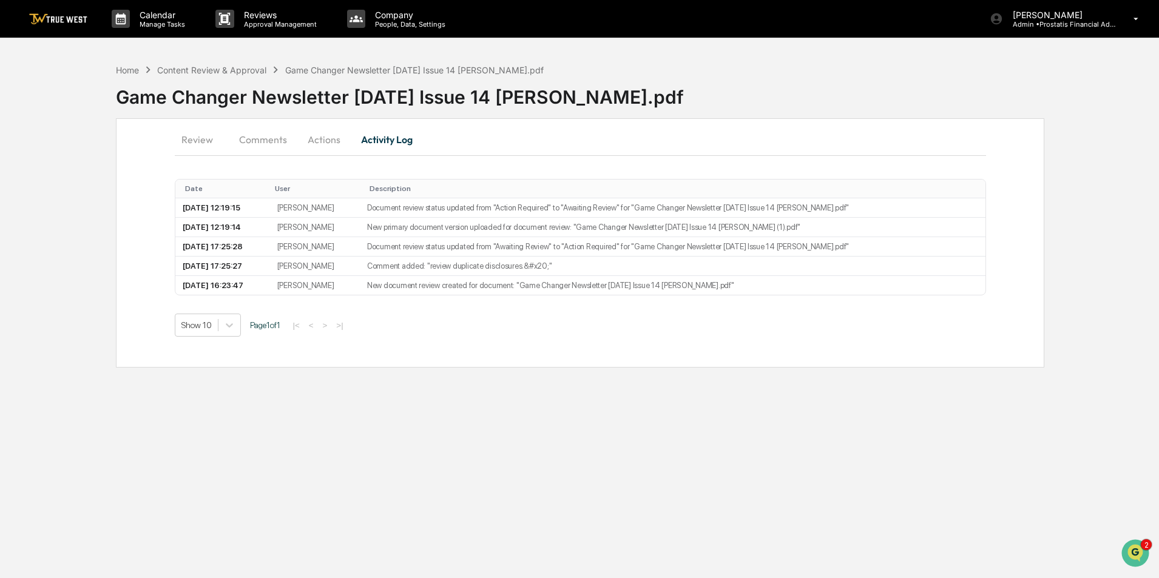
scroll to position [0, 0]
click at [327, 139] on button "Actions" at bounding box center [324, 139] width 55 height 29
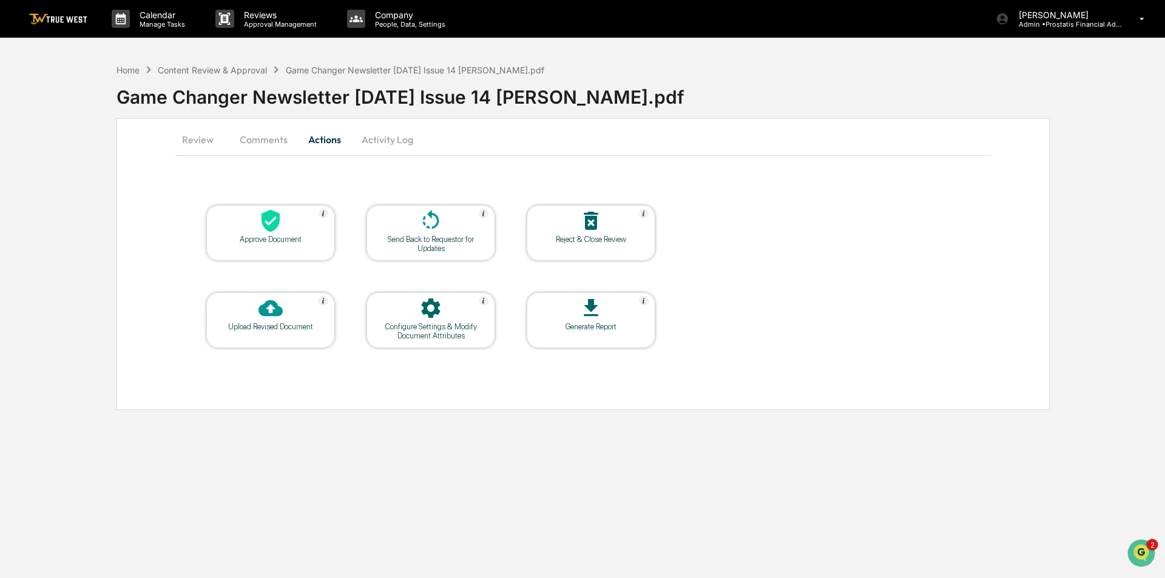
click at [454, 239] on div "Send Back to Requestor for Updates" at bounding box center [430, 244] width 109 height 18
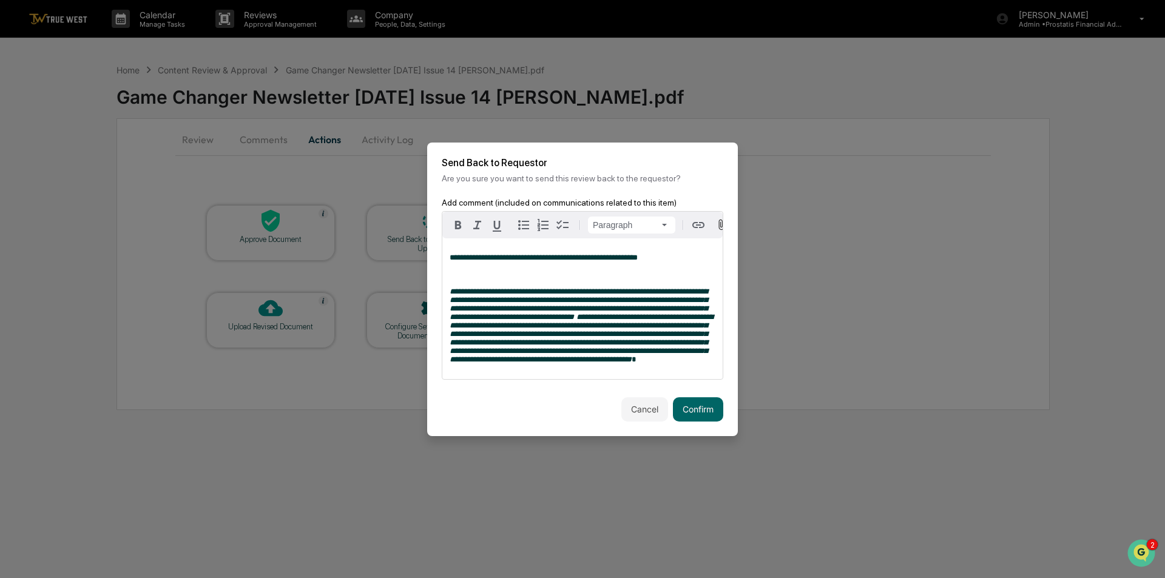
click at [528, 379] on div "**********" at bounding box center [582, 309] width 280 height 141
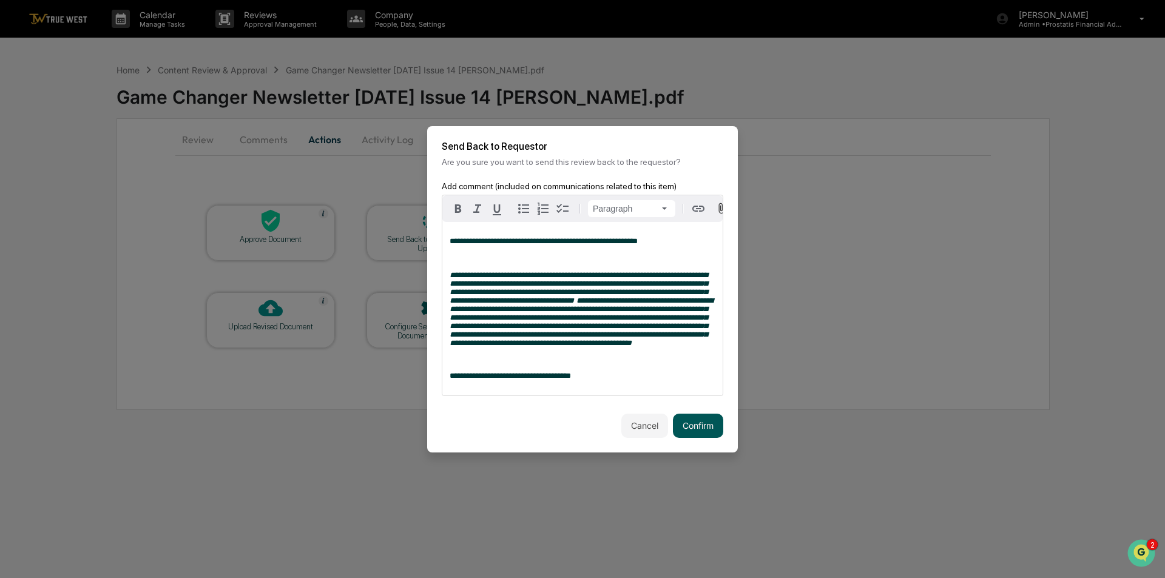
click at [695, 433] on button "Confirm" at bounding box center [698, 426] width 50 height 24
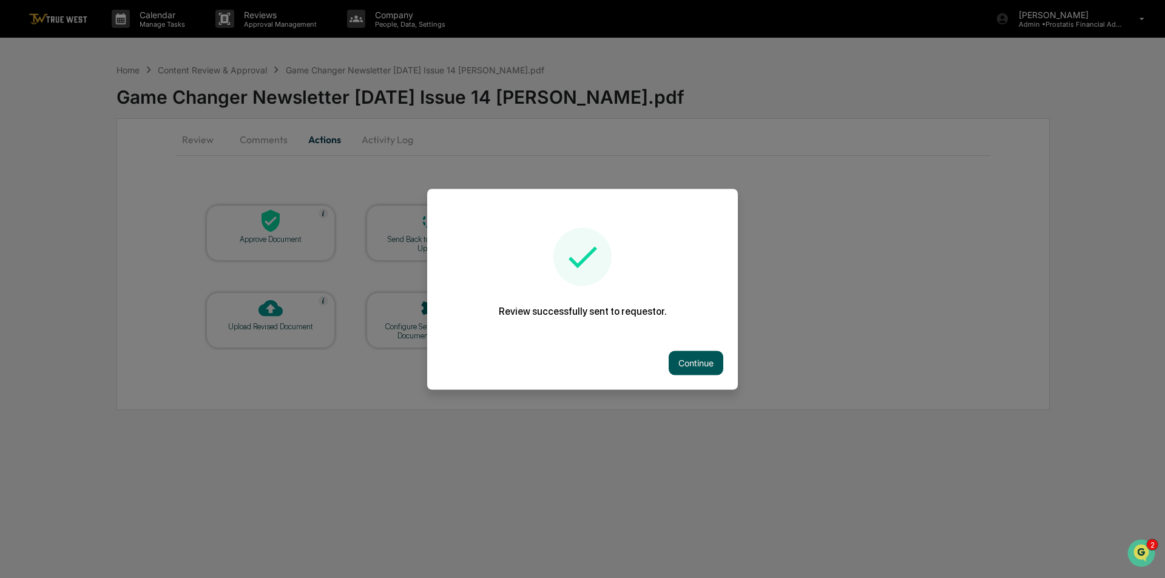
click at [698, 360] on button "Continue" at bounding box center [696, 363] width 55 height 24
